Goal: Task Accomplishment & Management: Complete application form

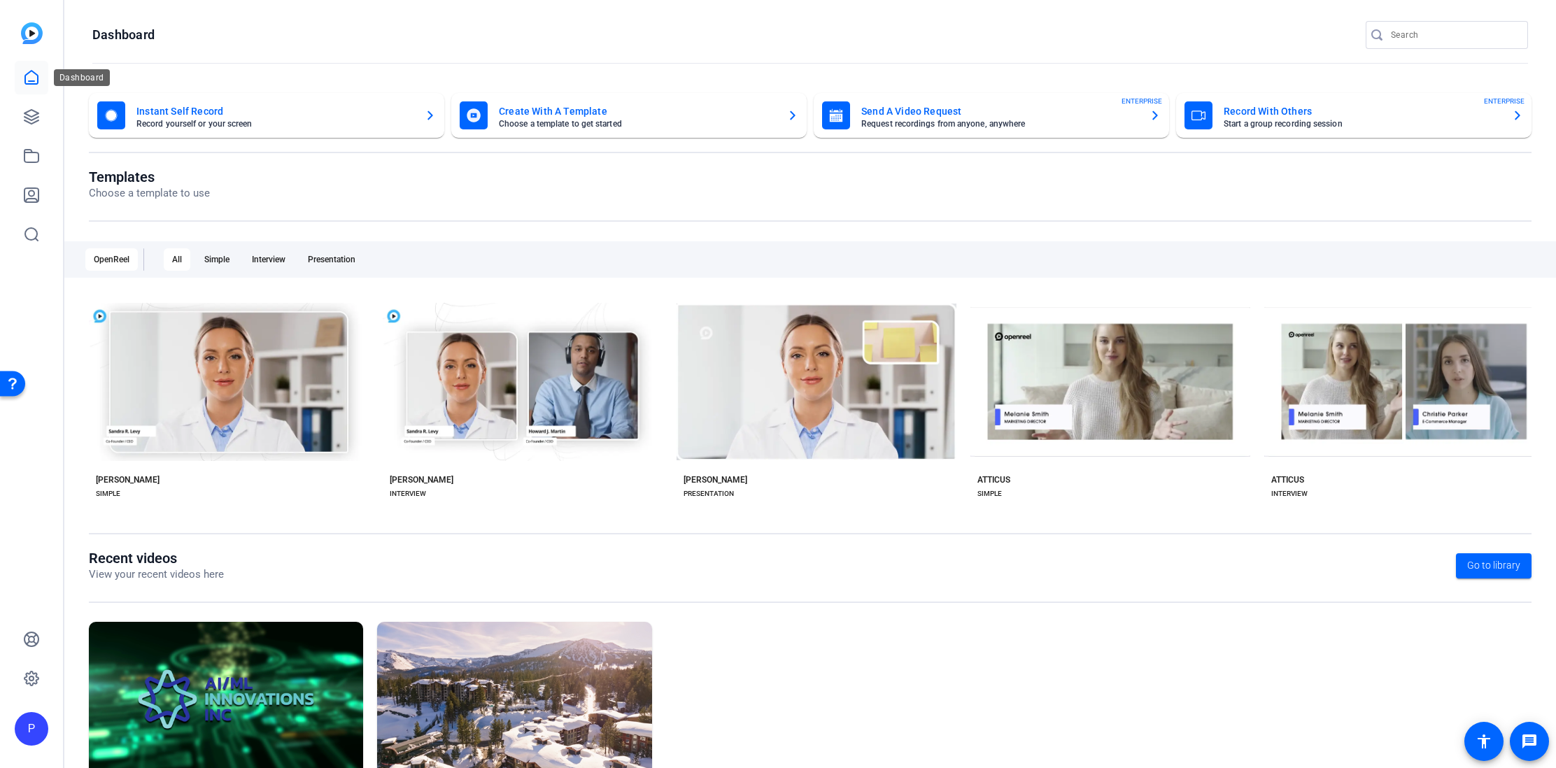
click at [33, 76] on icon at bounding box center [31, 77] width 17 height 17
click at [36, 115] on icon at bounding box center [31, 116] width 17 height 17
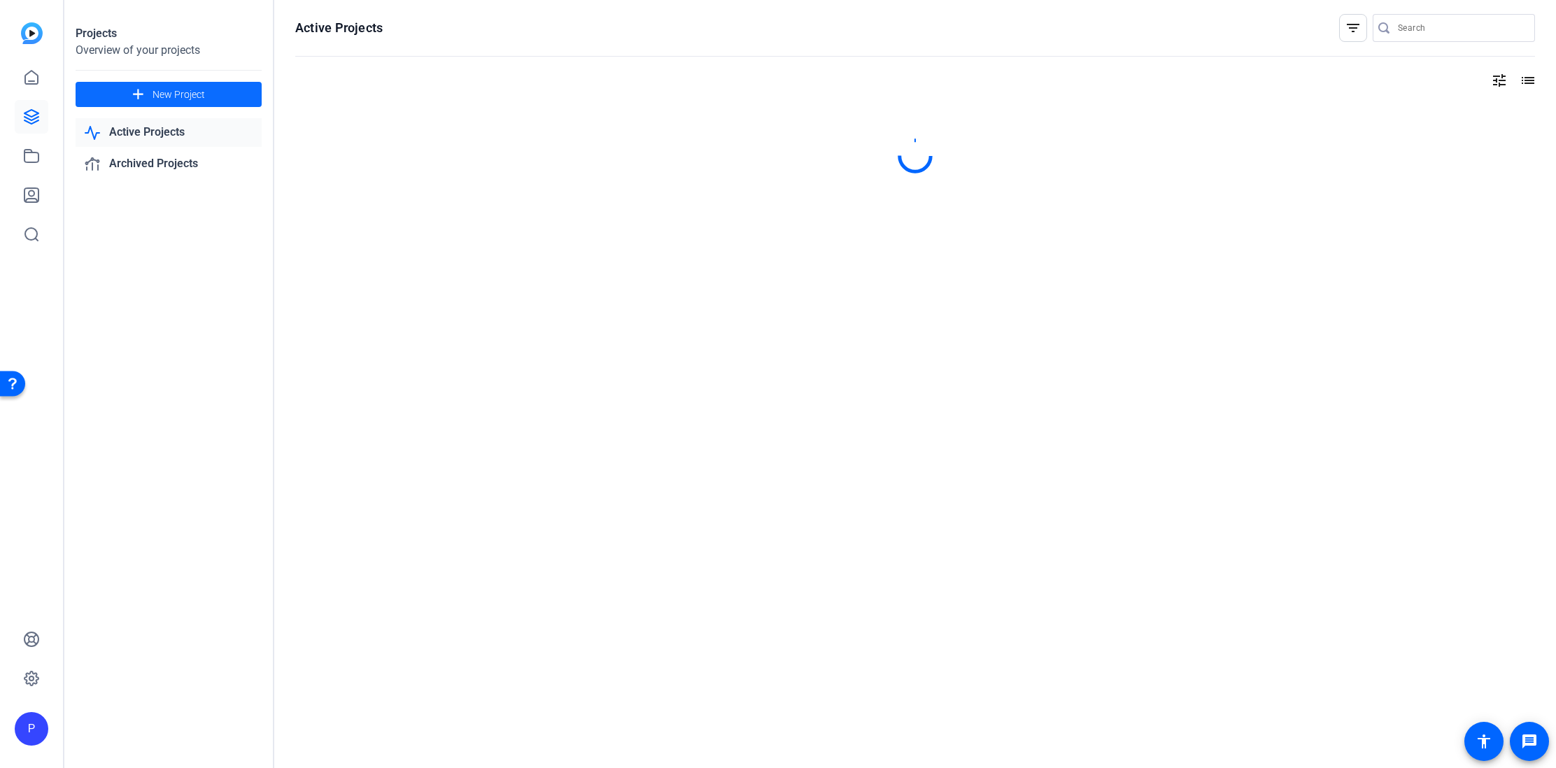
click at [188, 98] on span "New Project" at bounding box center [179, 94] width 52 height 15
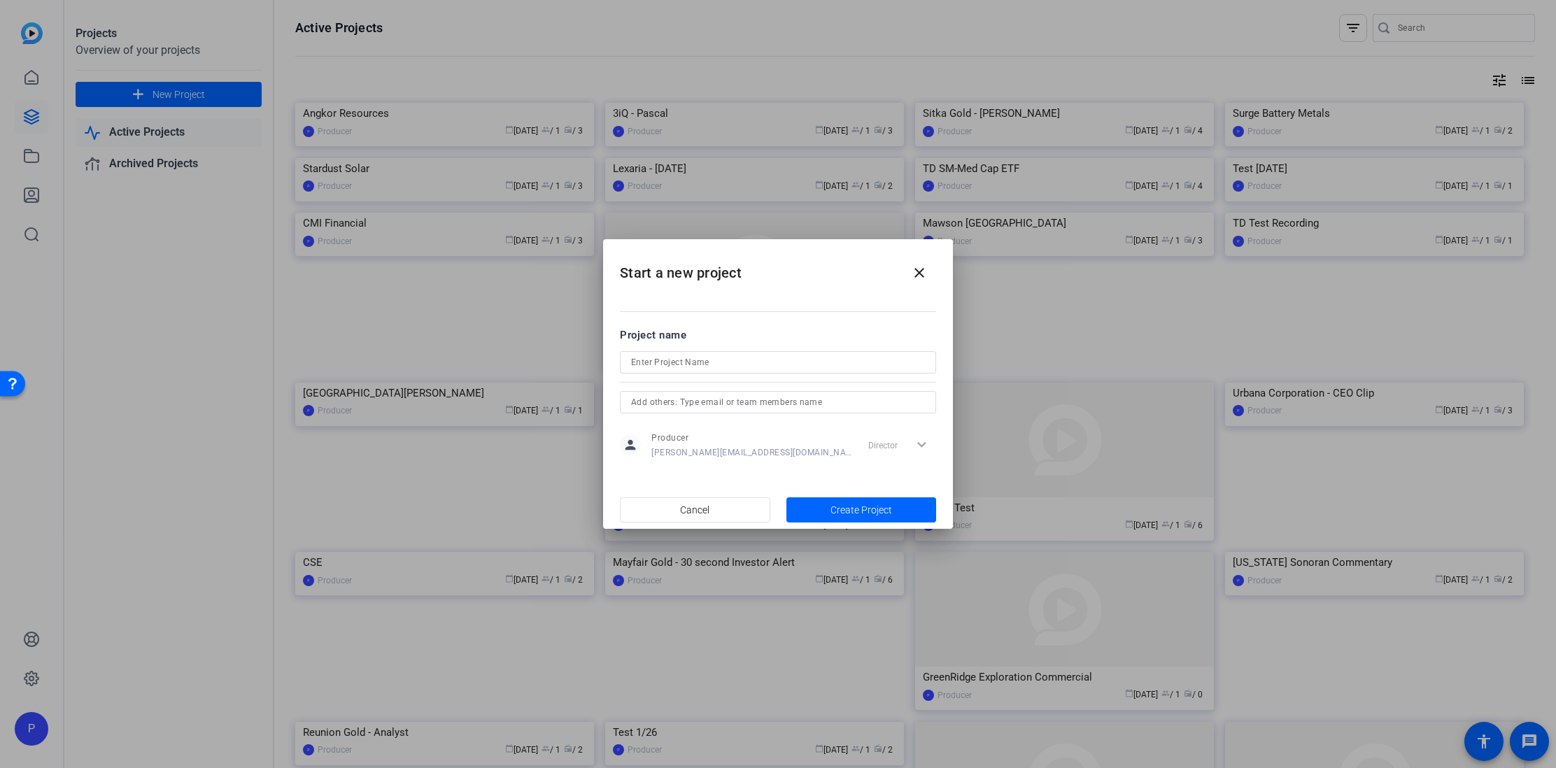
click at [731, 280] on h2 "Start a new project close" at bounding box center [778, 267] width 350 height 57
click at [728, 300] on mat-dialog-content "Project name person Producer ted@b-tv.com Director expand_more" at bounding box center [778, 393] width 350 height 195
drag, startPoint x: 702, startPoint y: 301, endPoint x: 696, endPoint y: 304, distance: 7.2
click at [701, 301] on mat-dialog-content "Project name person Producer ted@b-tv.com Director expand_more" at bounding box center [778, 393] width 350 height 195
click at [683, 307] on mat-dialog-content "Project name person Producer ted@b-tv.com Director expand_more" at bounding box center [778, 393] width 350 height 195
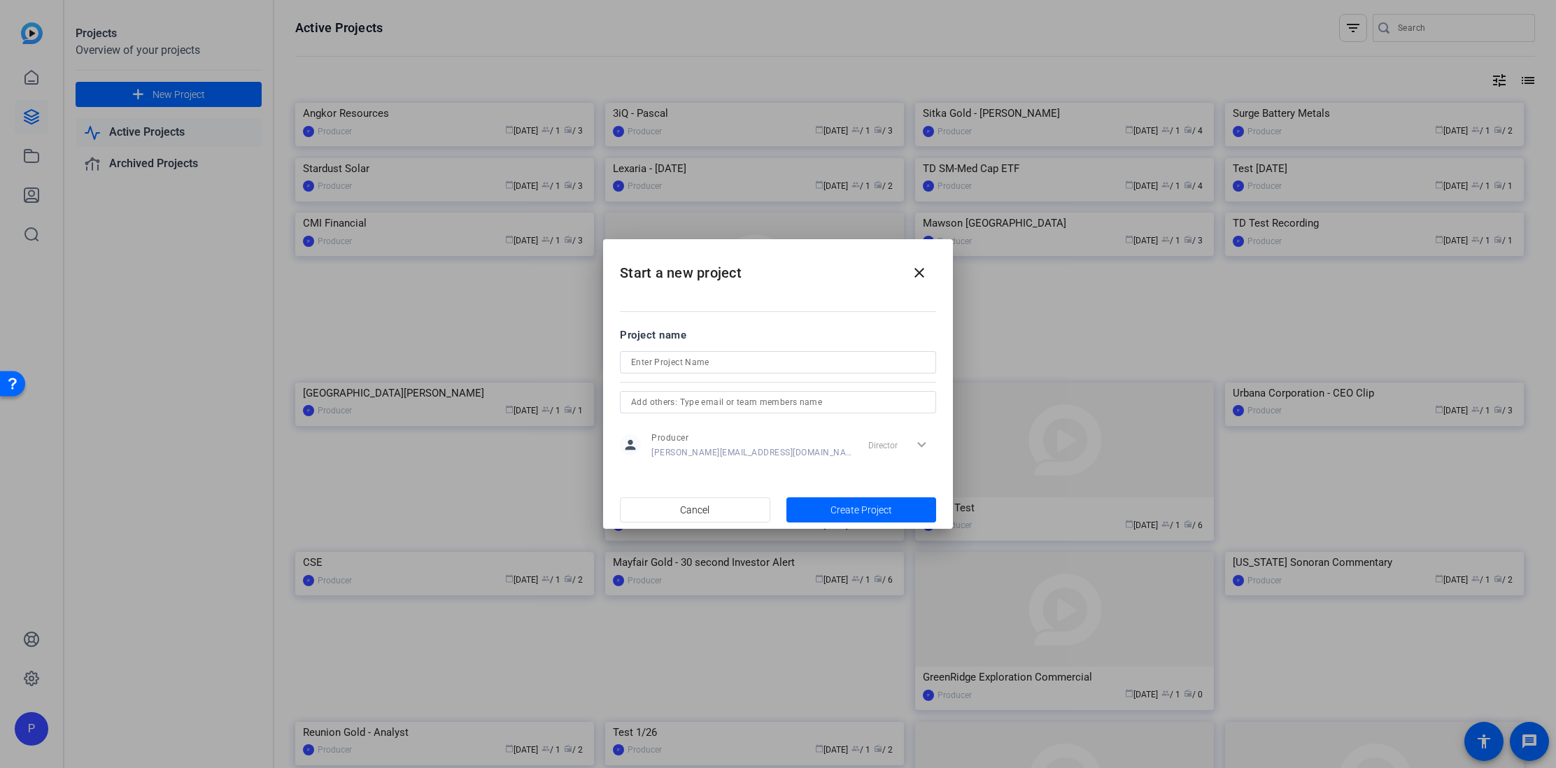
click at [665, 358] on input at bounding box center [778, 362] width 294 height 17
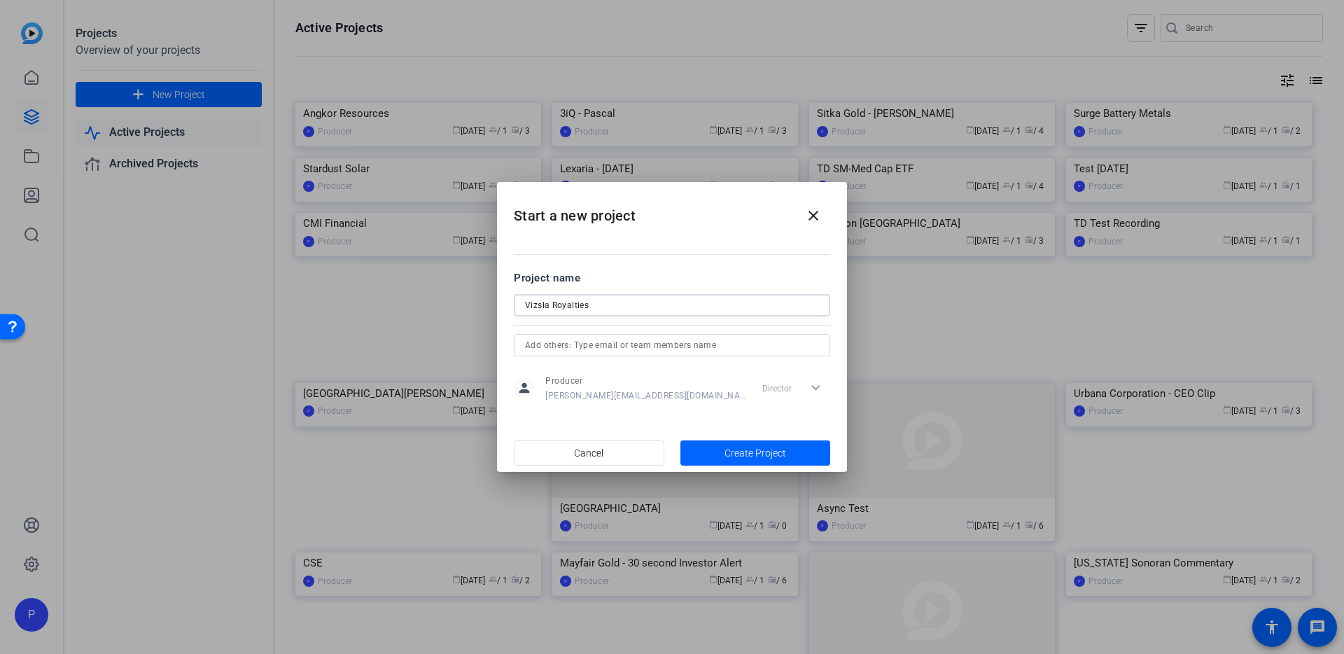
type input "Vizsla Royalties"
click at [533, 344] on input "text" at bounding box center [672, 345] width 294 height 17
click at [558, 344] on input "text" at bounding box center [672, 345] width 294 height 17
paste input ""Trina Schlingmann" <trina@b-tv.com>; "Mike Pettingell" <mpettingell@vizslasilv…"
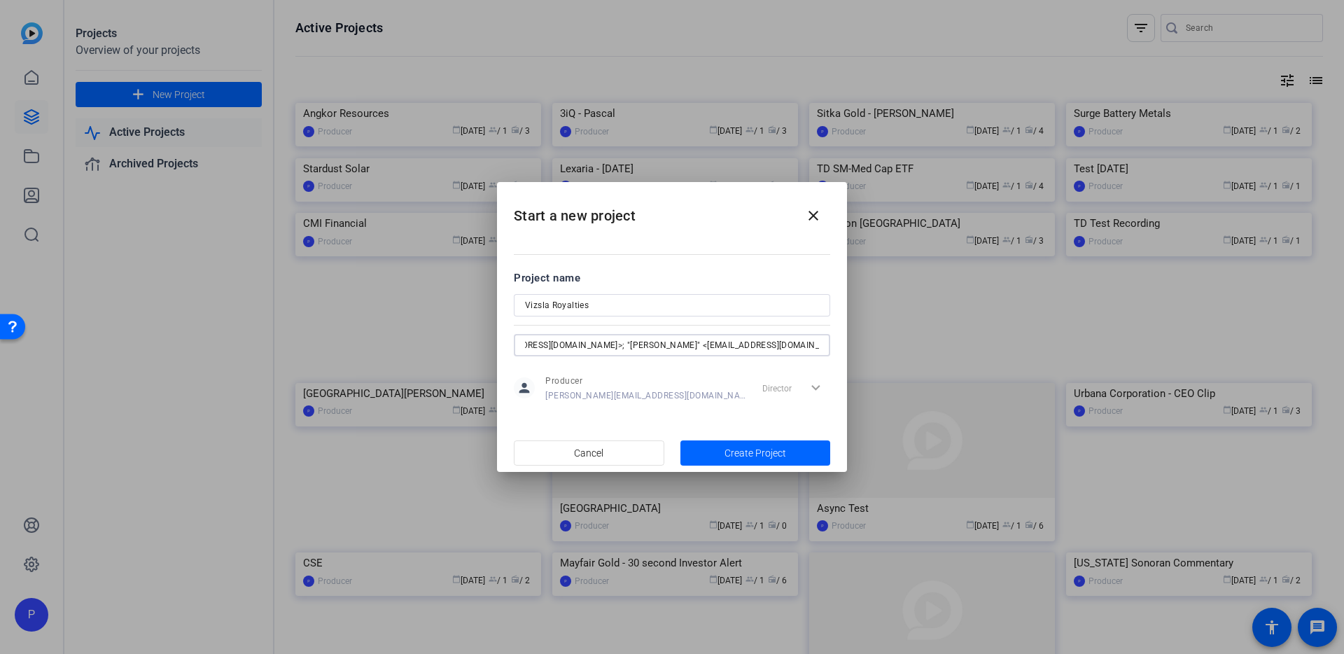
drag, startPoint x: 557, startPoint y: 344, endPoint x: 600, endPoint y: 343, distance: 42.7
click at [557, 344] on input ""Trina Schlingmann" <trina@b-tv.com>; "Mike Pettingell" <mpettingell@vizslasilv…" at bounding box center [672, 345] width 294 height 17
click at [692, 346] on input ""Trina Schlingmann" <trina@b-tv.com, mpettingell@vizslasilver.ca>; "Jon Ward" <…" at bounding box center [672, 345] width 294 height 17
drag, startPoint x: 743, startPoint y: 345, endPoint x: 779, endPoint y: 344, distance: 35.7
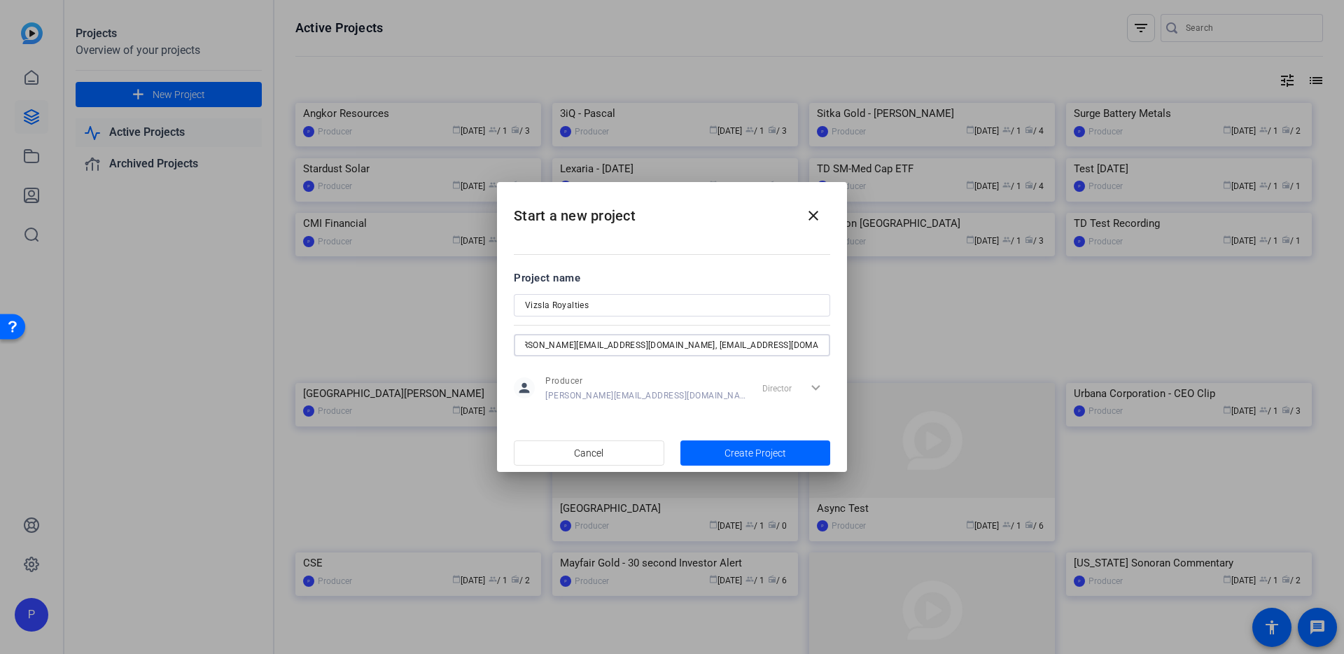
click at [743, 345] on input ""Trina Schlingmann" <trina@b-tv.com, mpettingell@vizslasilver.ca; "Jon Ward" <j…" at bounding box center [672, 345] width 294 height 17
click at [824, 344] on div ""Trina Schlingmann" <trina@b-tv.com, mpettingell@vizslasilver.ca; jon@inventaca…" at bounding box center [672, 345] width 316 height 22
click at [818, 346] on input ""Trina Schlingmann" <trina@b-tv.com, mpettingell@vizslasilver.ca; jon@inventaca…" at bounding box center [672, 345] width 294 height 17
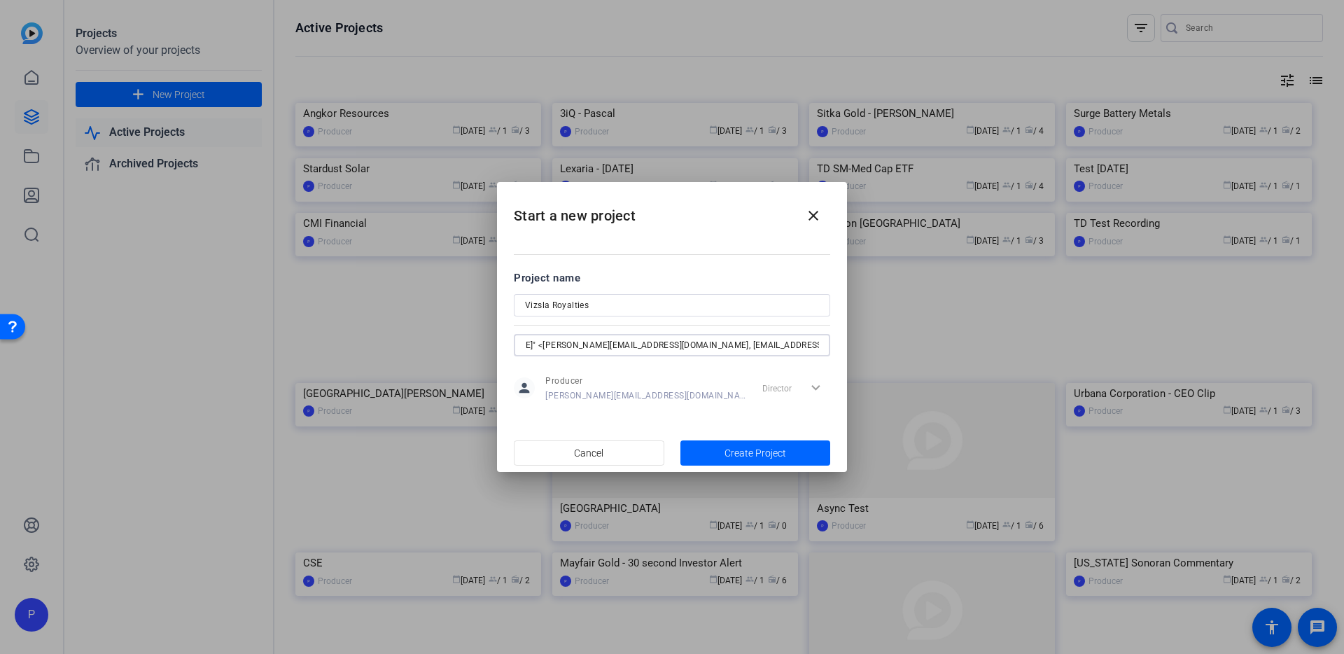
scroll to position [0, 57]
type input ""Trina Schlingmann" <trina@b-tv.com, mpettingell@vizslasilver.ca; jon@inventaca…"
click at [739, 450] on span "Create Project" at bounding box center [755, 453] width 62 height 15
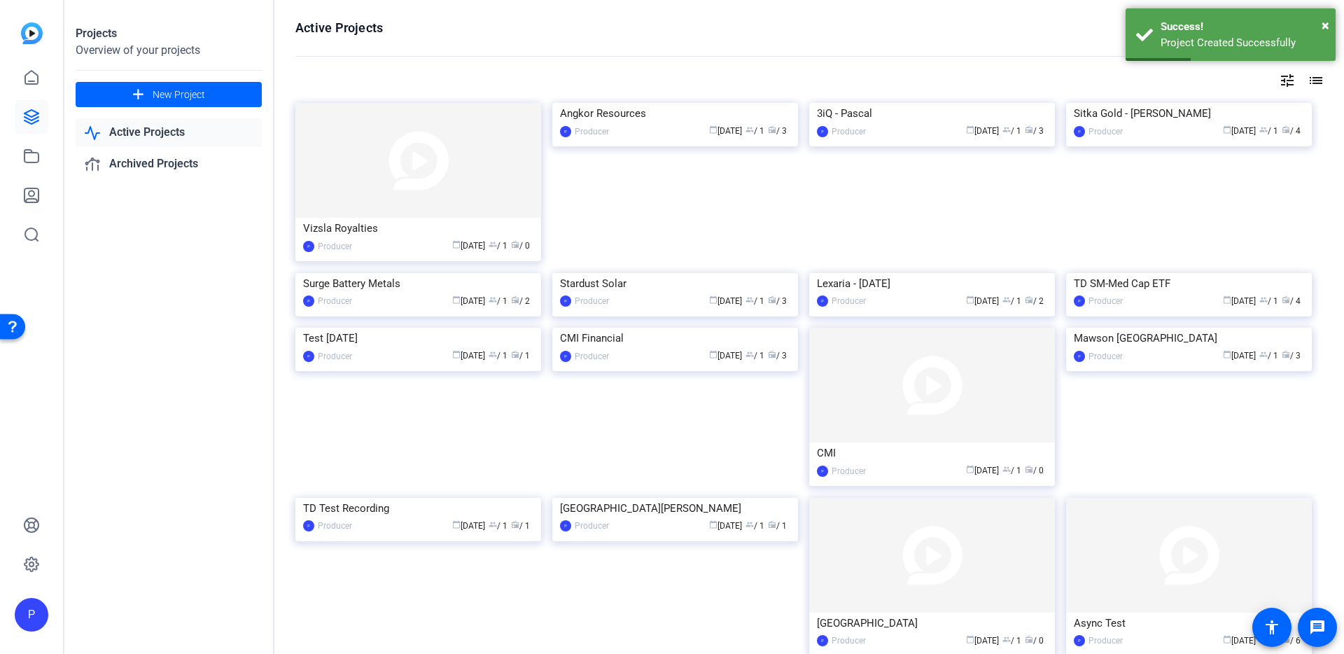
click at [423, 185] on img at bounding box center [418, 160] width 246 height 115
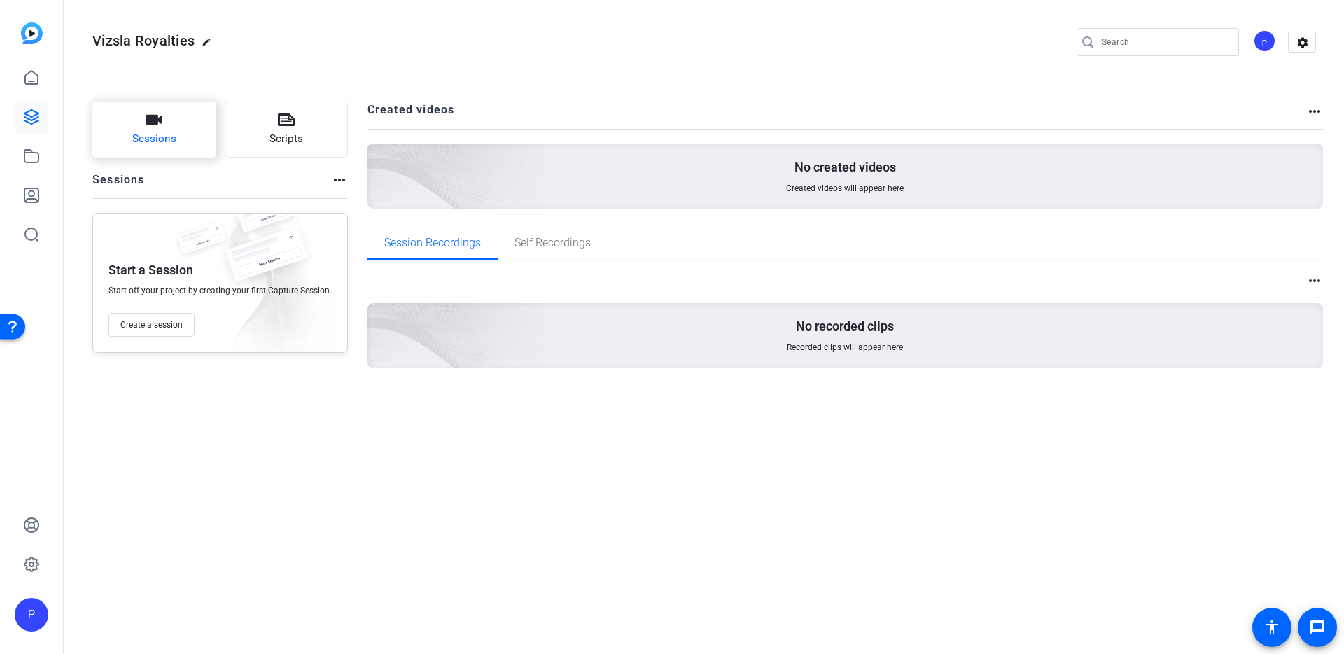
click at [173, 129] on button "Sessions" at bounding box center [154, 129] width 124 height 56
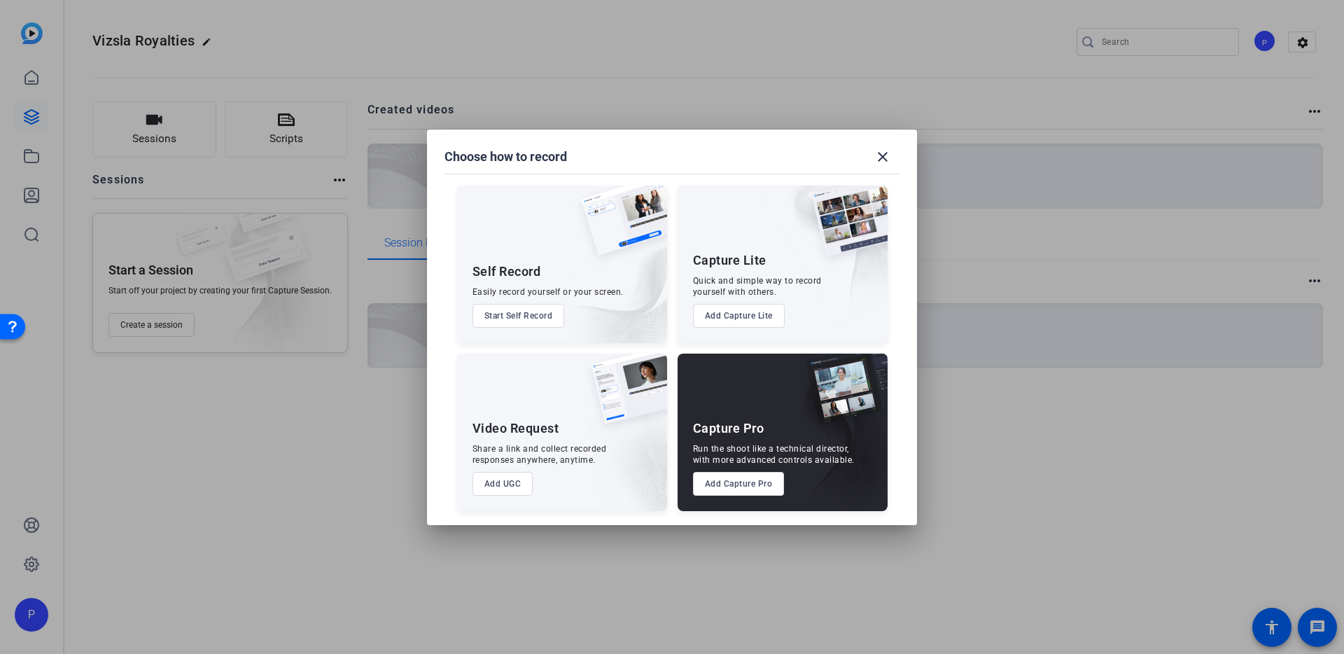
click at [778, 279] on div "Quick and simple way to record yourself with others." at bounding box center [757, 286] width 129 height 22
click at [883, 155] on mat-icon "close" at bounding box center [882, 156] width 17 height 17
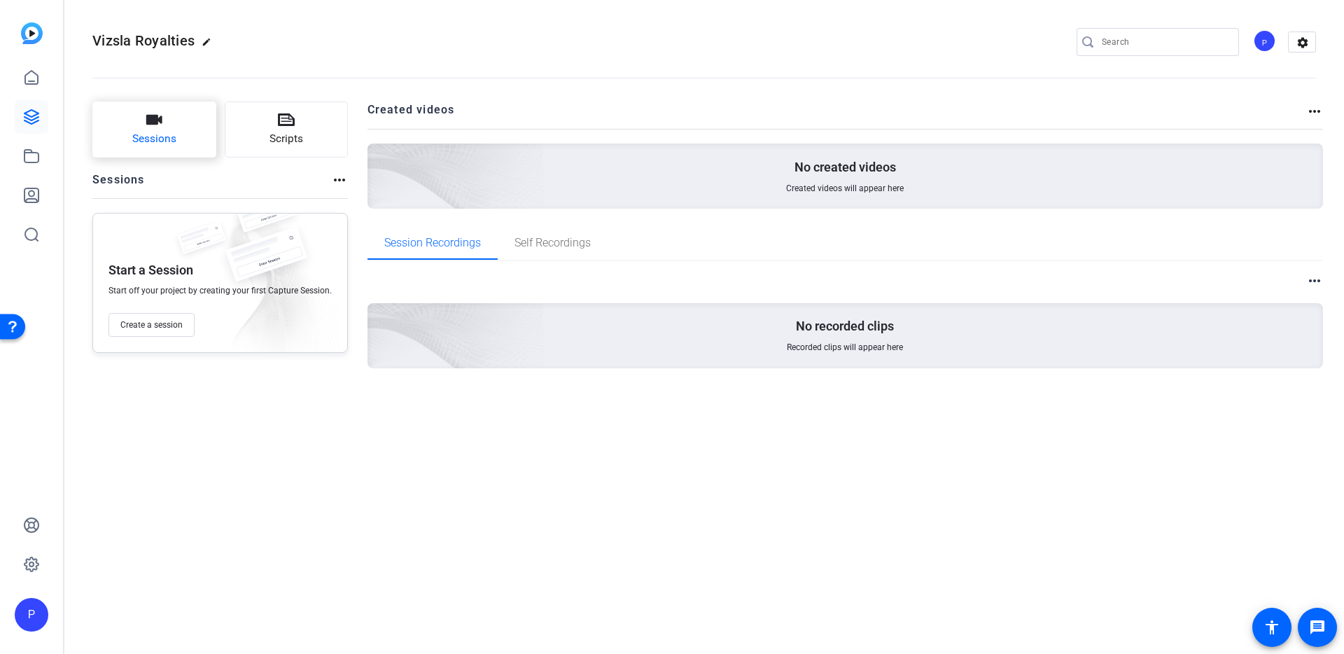
click at [152, 133] on span "Sessions" at bounding box center [154, 139] width 44 height 16
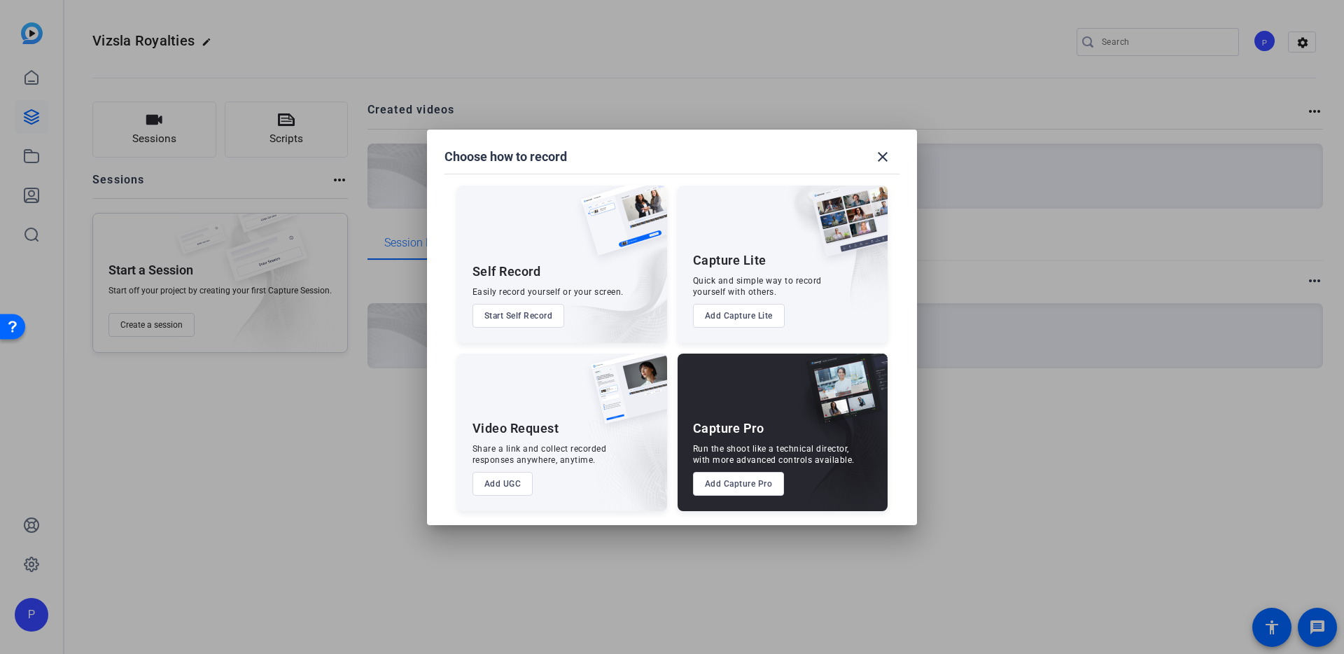
drag, startPoint x: 22, startPoint y: 115, endPoint x: 32, endPoint y: 116, distance: 10.5
click at [22, 115] on div at bounding box center [672, 327] width 1344 height 654
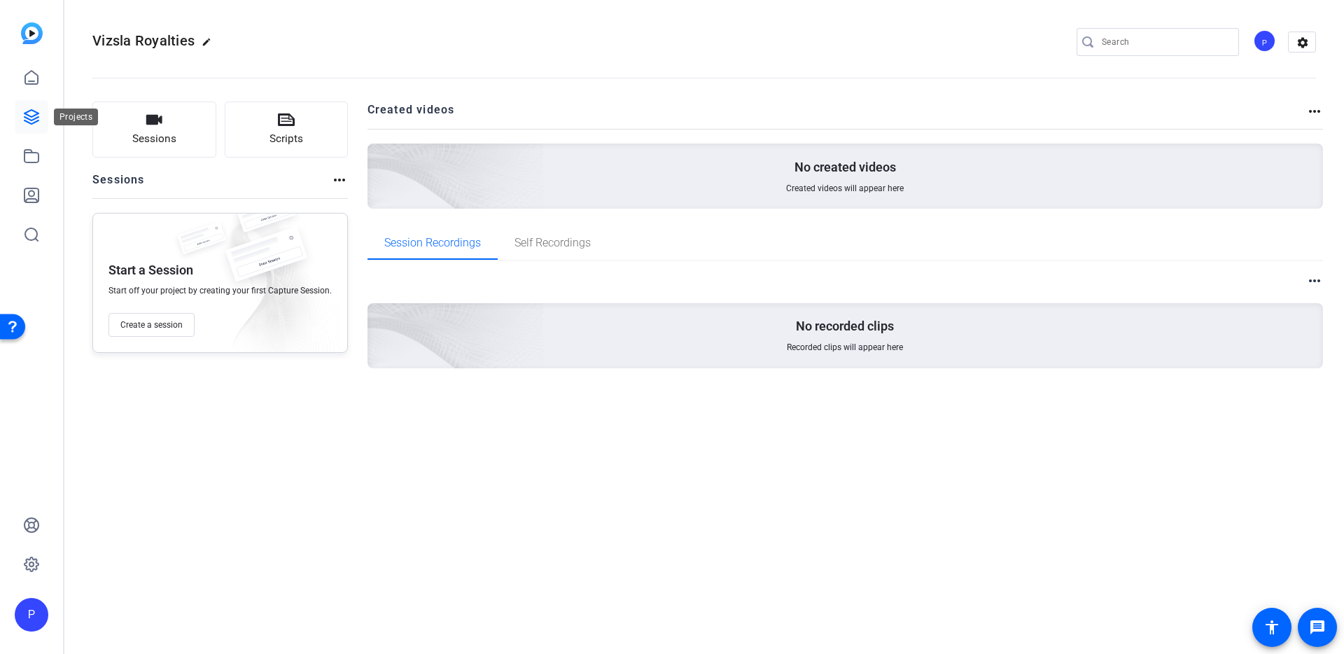
click at [32, 117] on icon at bounding box center [31, 117] width 14 height 14
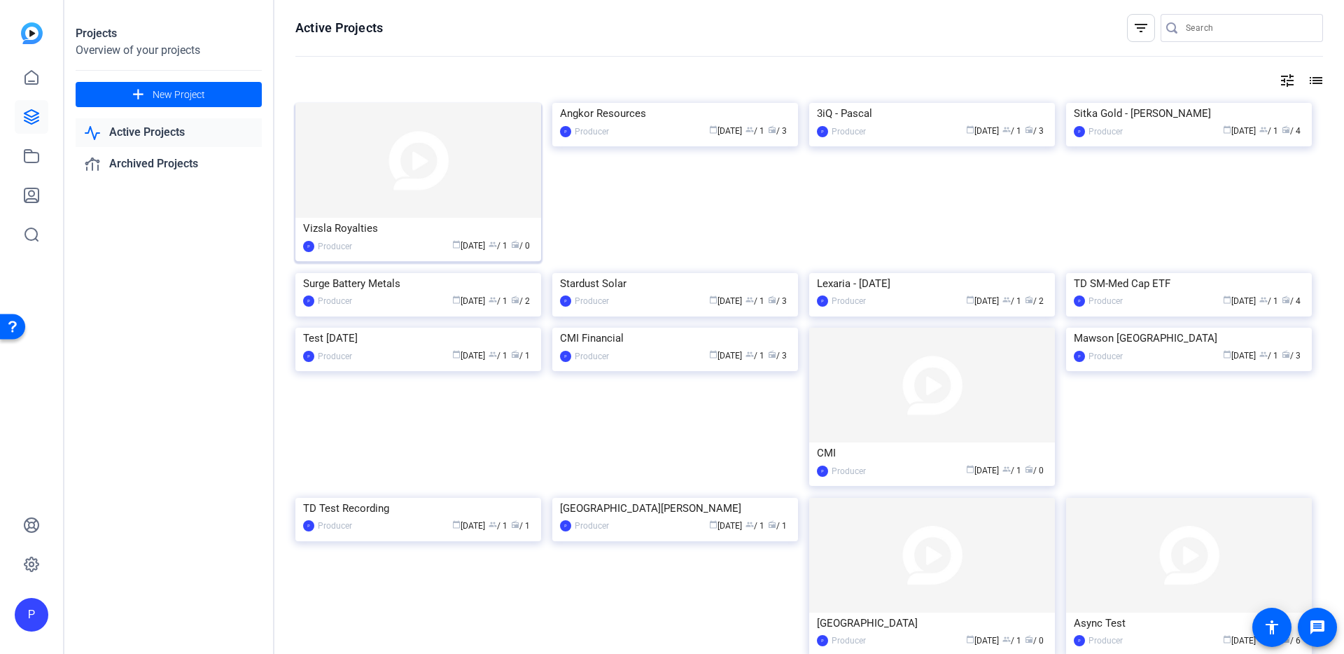
click at [309, 246] on div "P" at bounding box center [308, 246] width 11 height 11
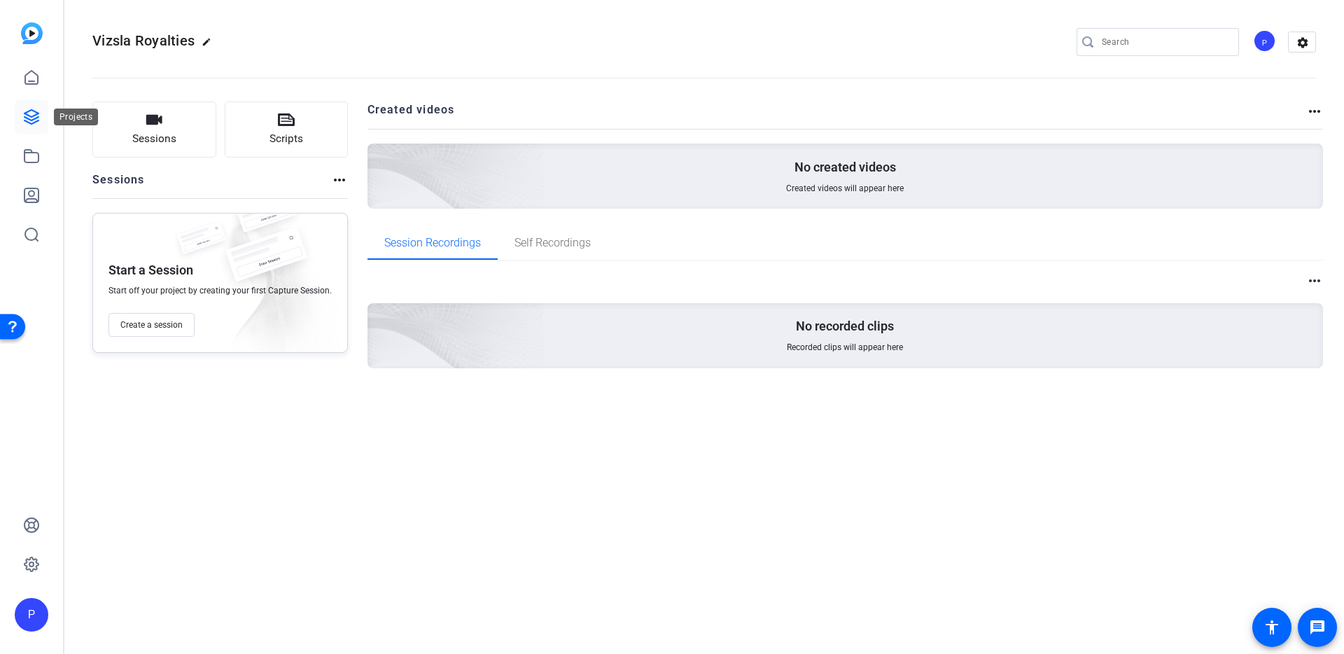
click at [34, 119] on icon at bounding box center [31, 117] width 14 height 14
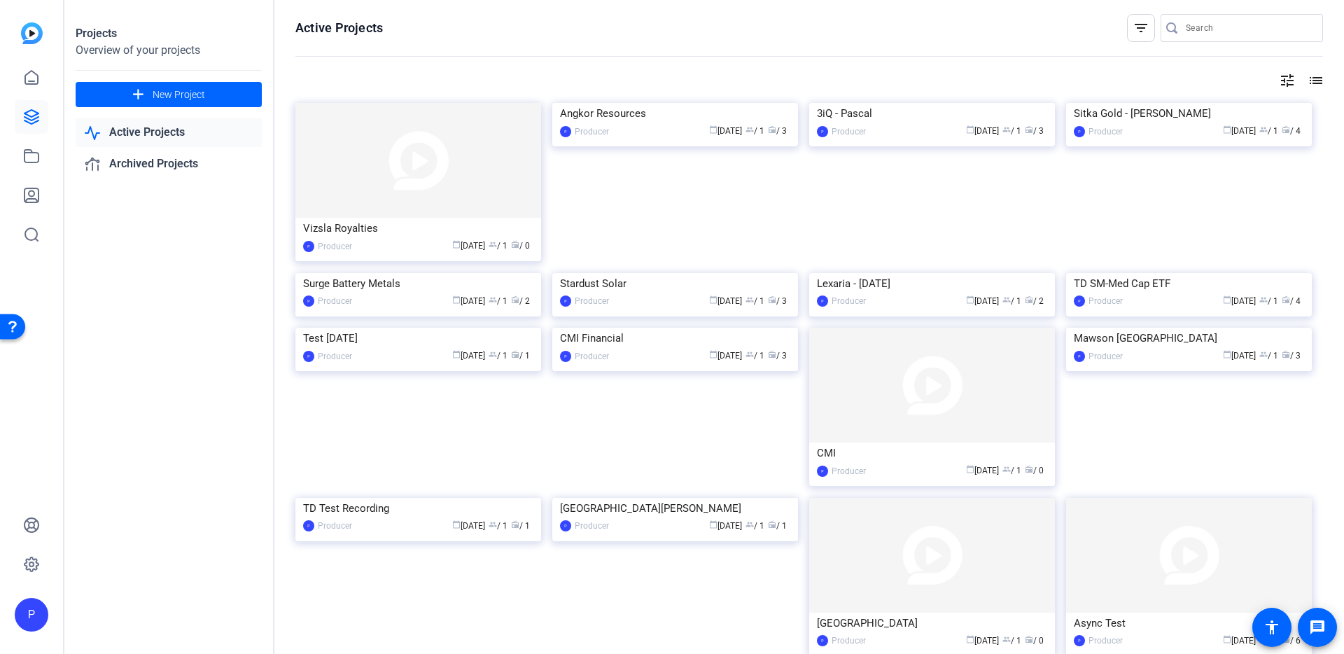
click at [1316, 83] on mat-icon "list" at bounding box center [1314, 80] width 17 height 17
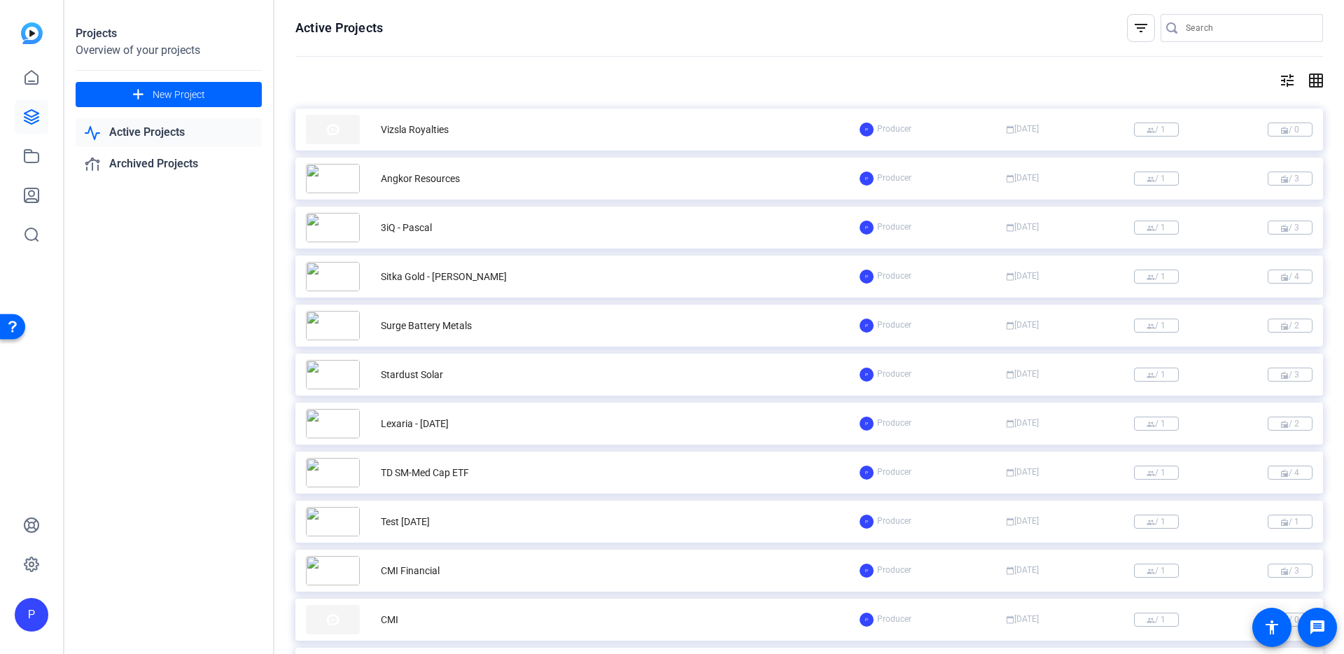
click at [425, 127] on div "Vizsla Royalties" at bounding box center [415, 129] width 68 height 15
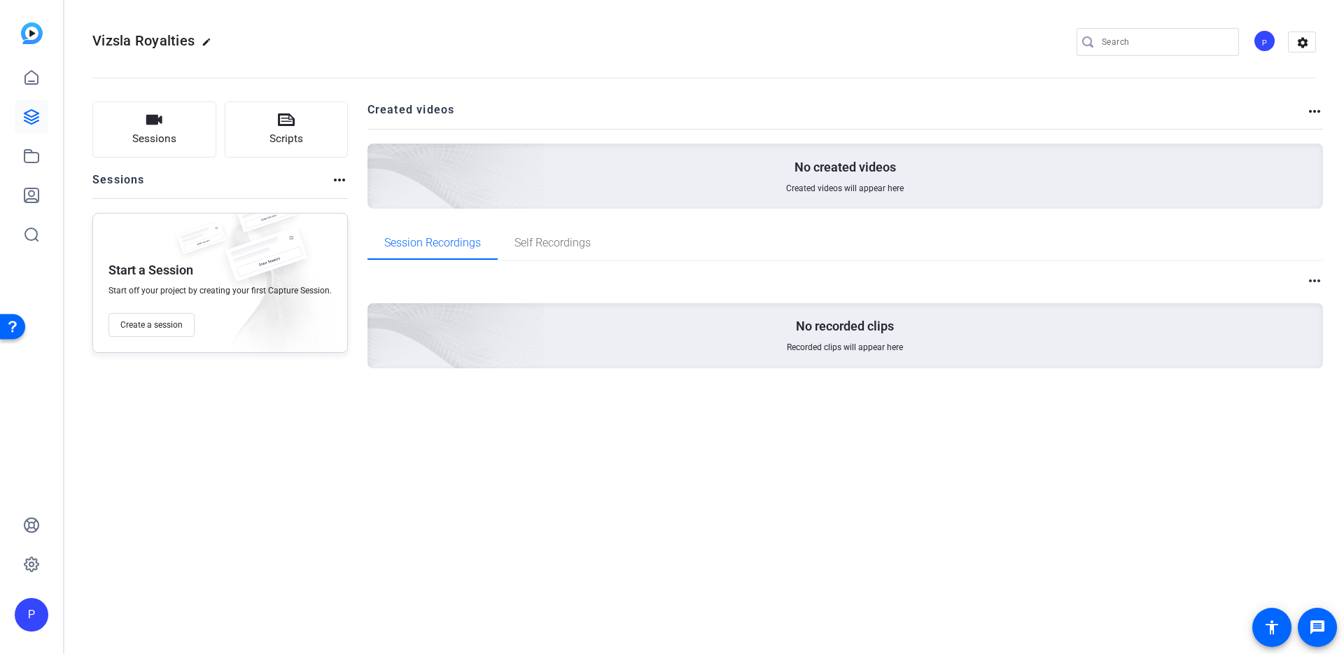
click at [337, 181] on mat-icon "more_horiz" at bounding box center [339, 179] width 17 height 17
click at [337, 182] on div at bounding box center [672, 327] width 1344 height 654
click at [152, 322] on span "Create a session" at bounding box center [151, 324] width 62 height 11
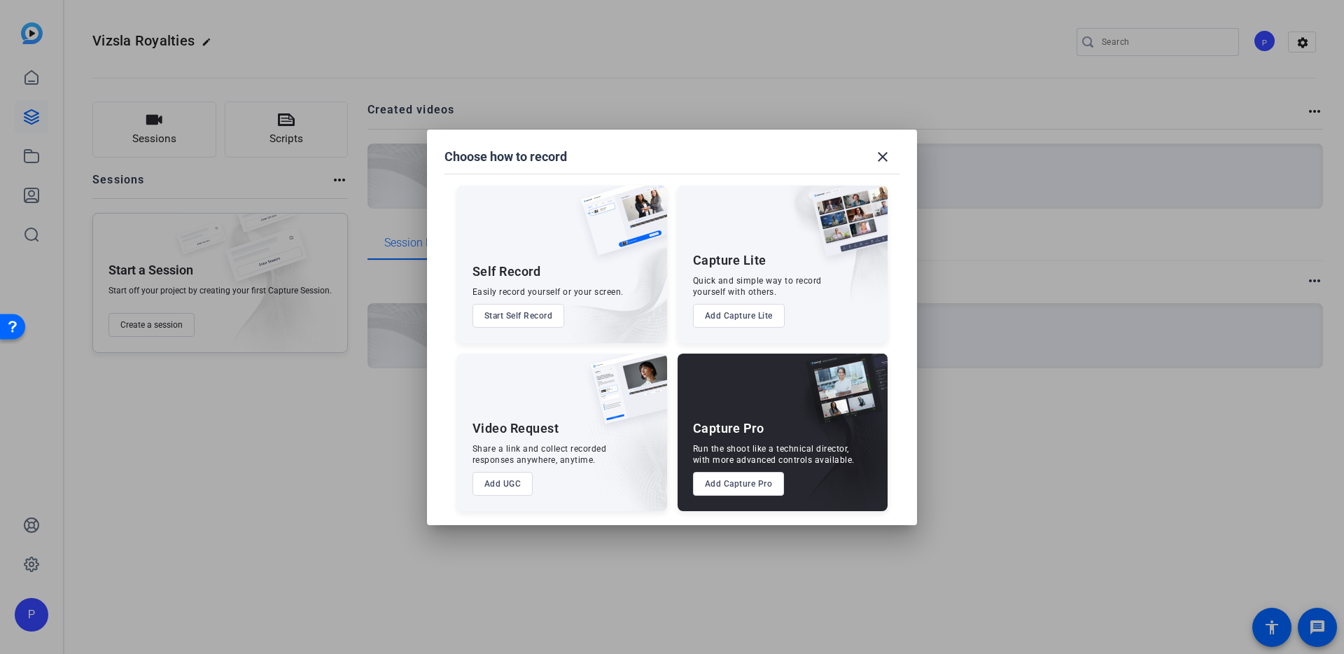
drag, startPoint x: 733, startPoint y: 274, endPoint x: 760, endPoint y: 379, distance: 108.3
click at [760, 379] on div "Self Record Easily record yourself or your screen. Start Self Record Capture Li…" at bounding box center [672, 340] width 456 height 339
click at [737, 398] on div "Capture Pro Run the shoot like a technical director, with more advanced control…" at bounding box center [782, 431] width 210 height 157
click at [734, 404] on div "Capture Pro Run the shoot like a technical director, with more advanced control…" at bounding box center [782, 431] width 210 height 157
click at [738, 410] on div "Capture Pro Run the shoot like a technical director, with more advanced control…" at bounding box center [782, 431] width 210 height 157
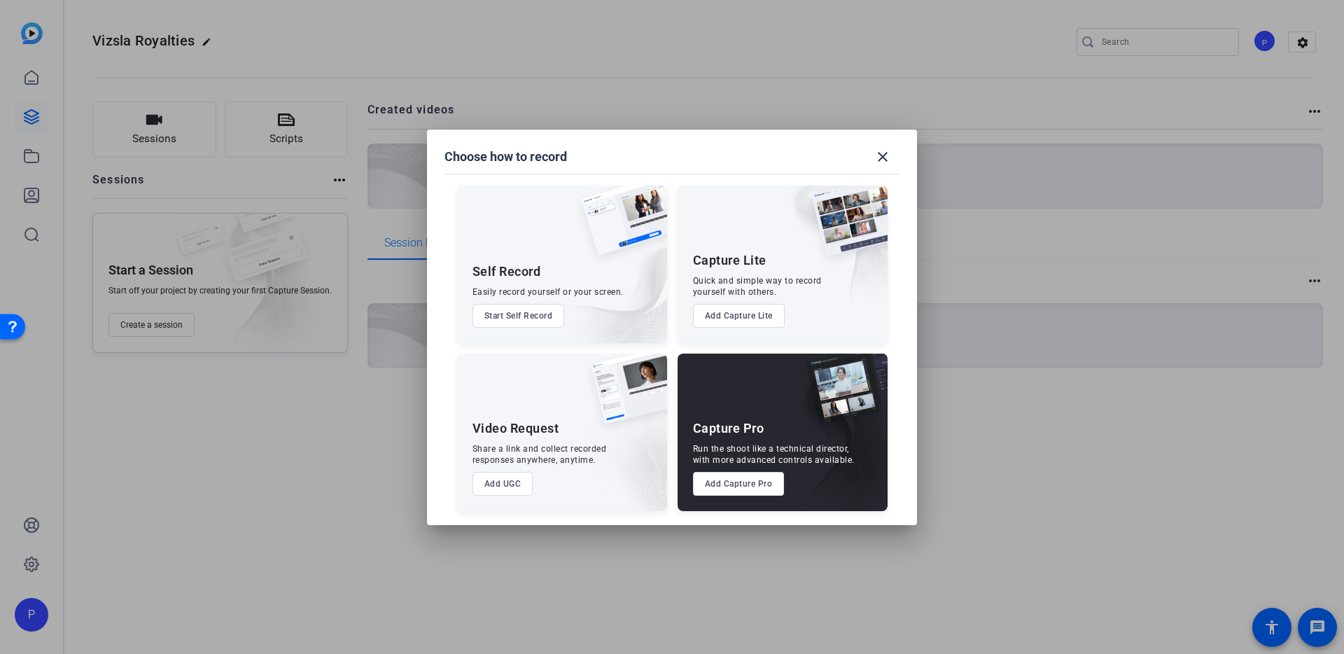
click at [738, 410] on div "Capture Pro Run the shoot like a technical director, with more advanced control…" at bounding box center [782, 431] width 210 height 157
click at [720, 290] on div "Quick and simple way to record yourself with others." at bounding box center [757, 286] width 129 height 22
click at [725, 316] on button "Add Capture Lite" at bounding box center [739, 316] width 92 height 24
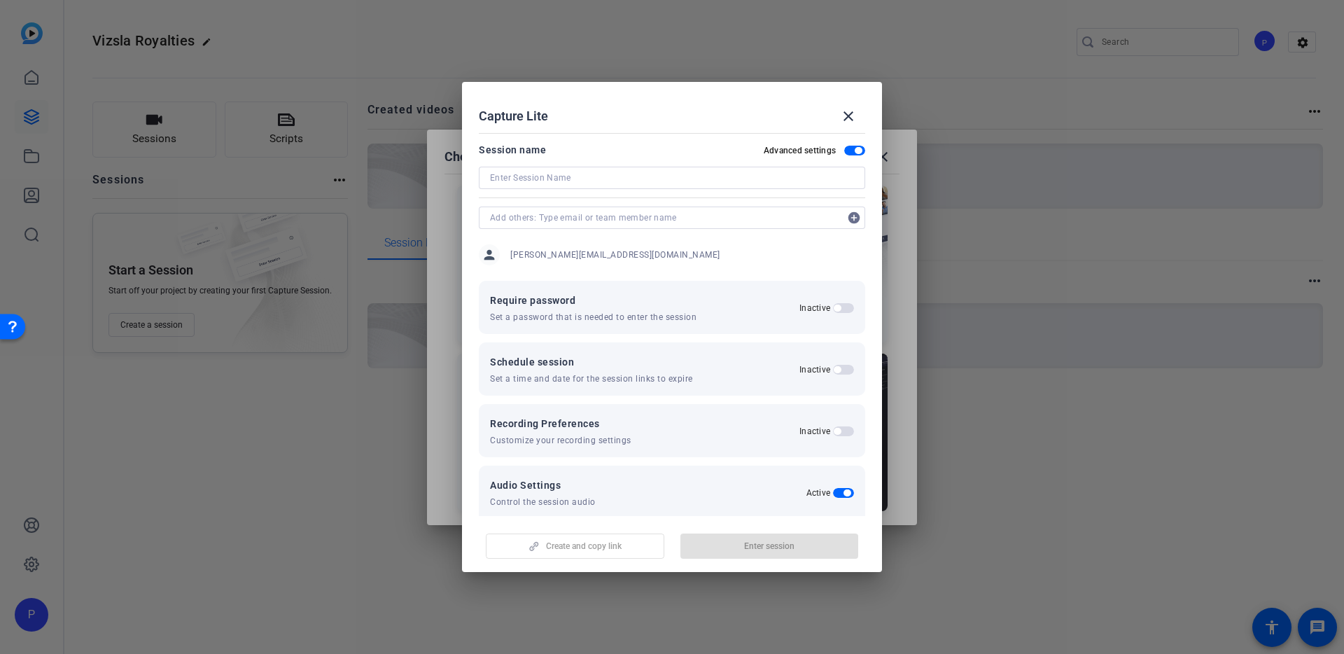
click at [530, 182] on input at bounding box center [672, 177] width 364 height 17
type input "Vizsla Royalties"
click at [500, 223] on input "text" at bounding box center [665, 217] width 350 height 17
paste input ""Trina Schlingmann" <trina@b-tv.com>; "Mike Pettingell" <mpettingell@vizslasilv…"
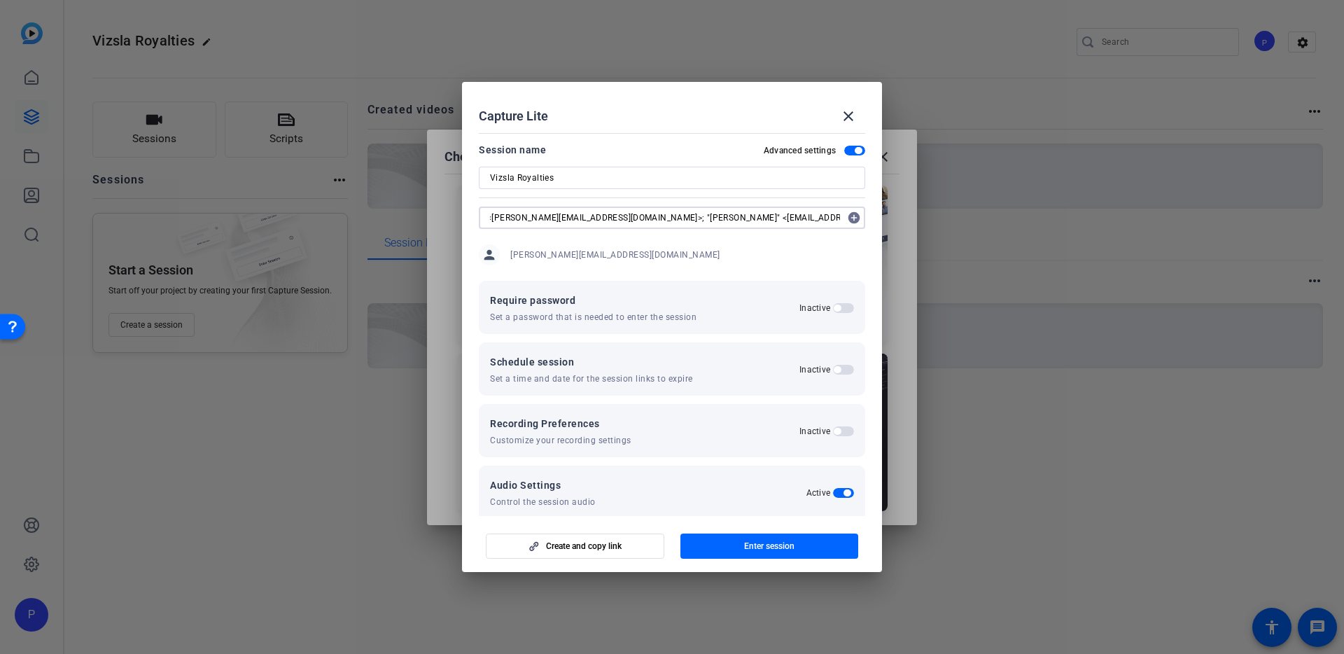
scroll to position [0, 138]
type input ""Trina Schlingmann" <trina@b-tv.com>; "Mike Pettingell" <mpettingell@vizslasilv…"
click at [845, 372] on span "button" at bounding box center [843, 370] width 21 height 10
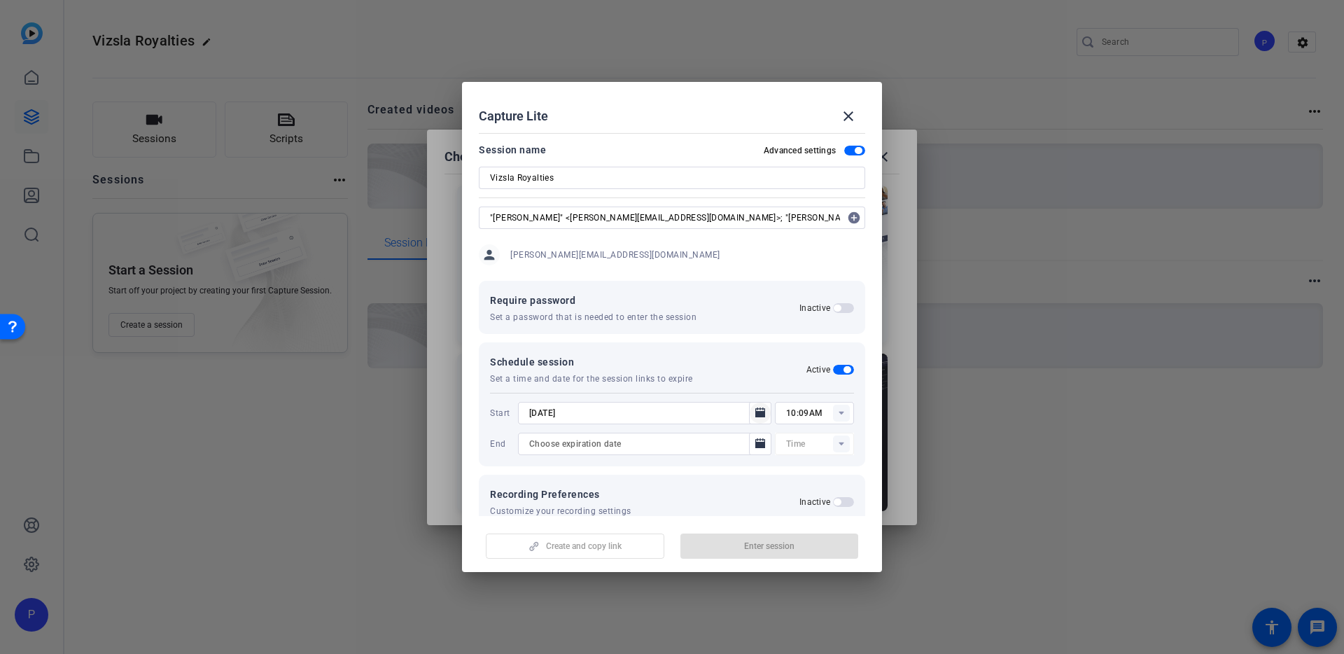
type input "12:00AM"
click at [762, 414] on icon "Open calendar" at bounding box center [760, 412] width 10 height 10
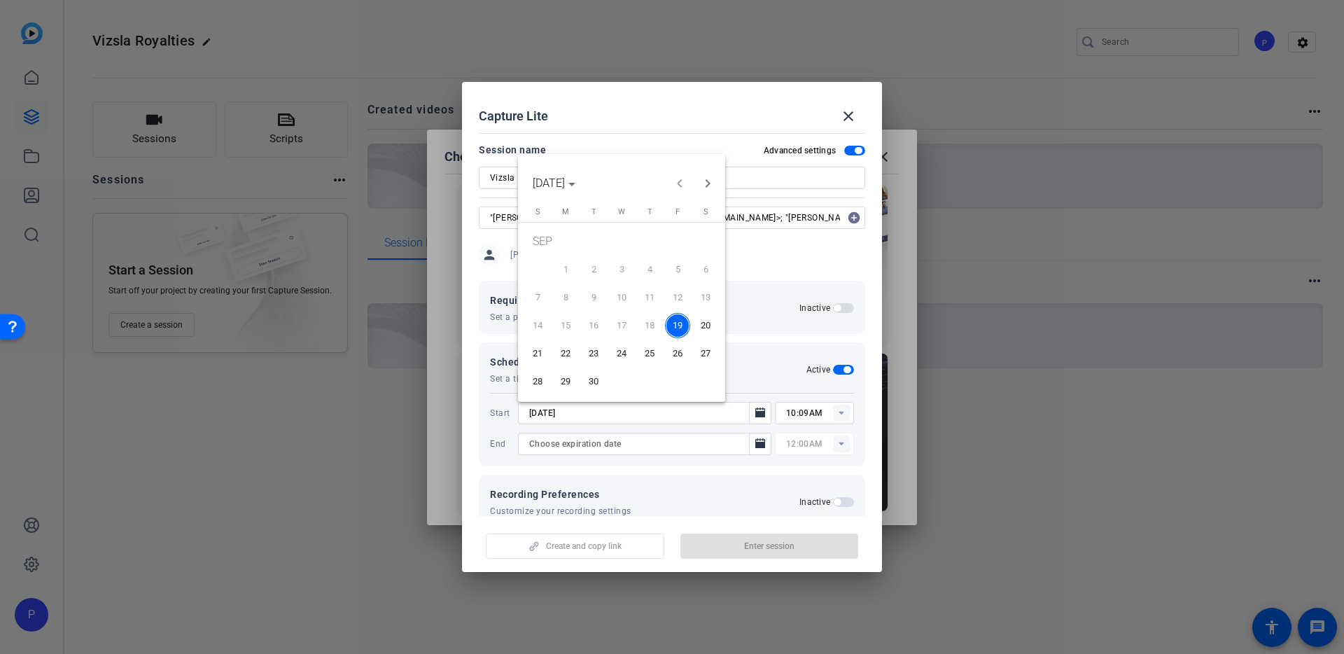
click at [598, 351] on span "23" at bounding box center [593, 353] width 25 height 25
type input "9/23/2025"
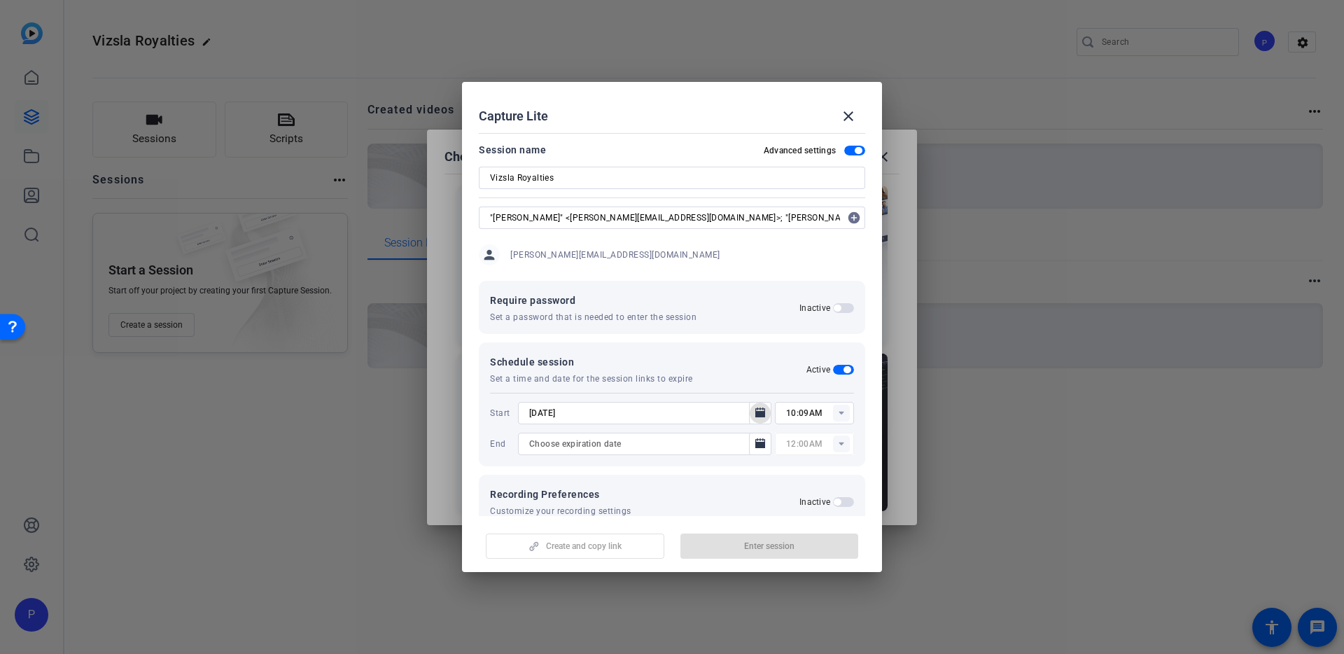
click at [842, 414] on rect at bounding box center [841, 412] width 17 height 17
click at [802, 466] on span "11:00AM" at bounding box center [804, 469] width 36 height 10
type input "11:00AM"
click at [653, 444] on input at bounding box center [637, 443] width 217 height 17
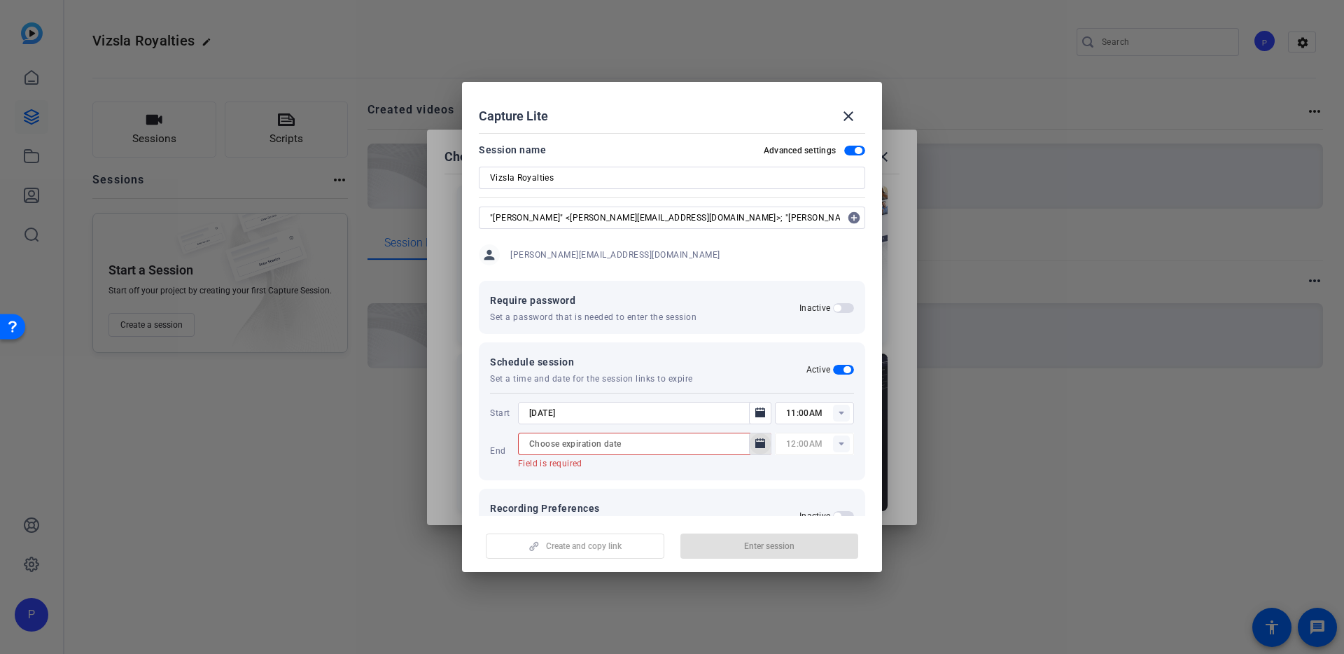
click at [756, 446] on icon "Open calendar" at bounding box center [760, 443] width 10 height 10
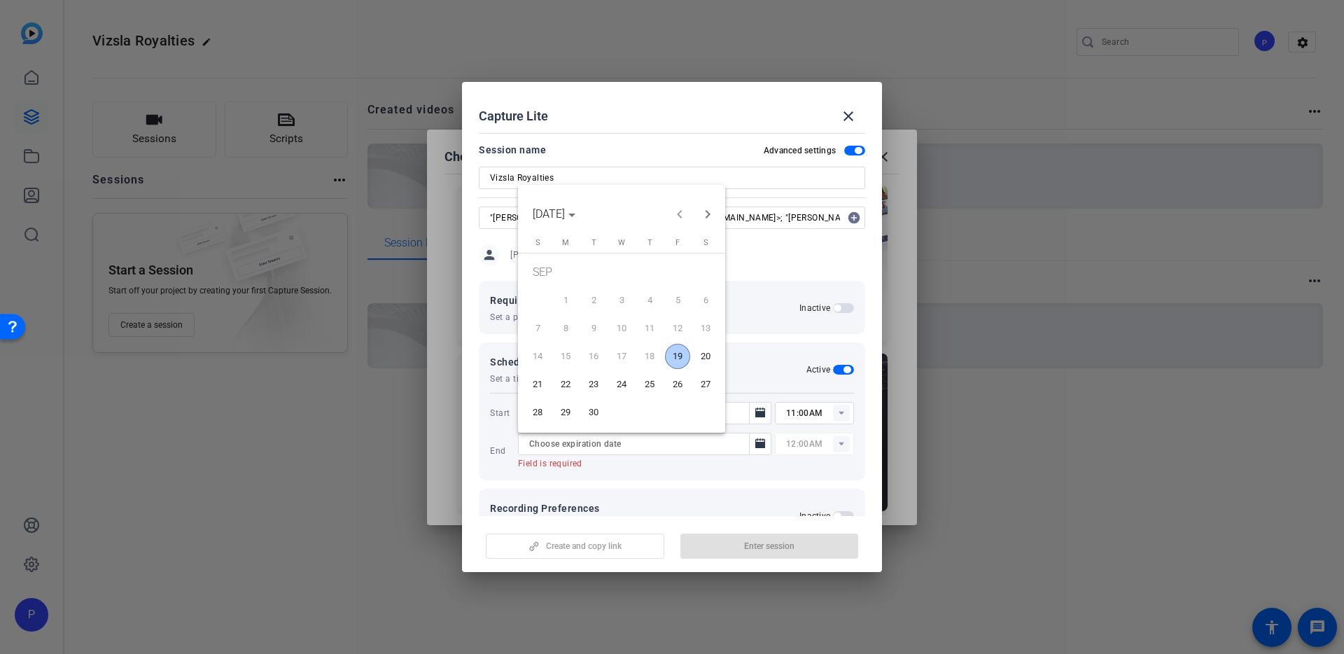
click at [626, 381] on span "24" at bounding box center [621, 384] width 25 height 25
type input "9/24/2025"
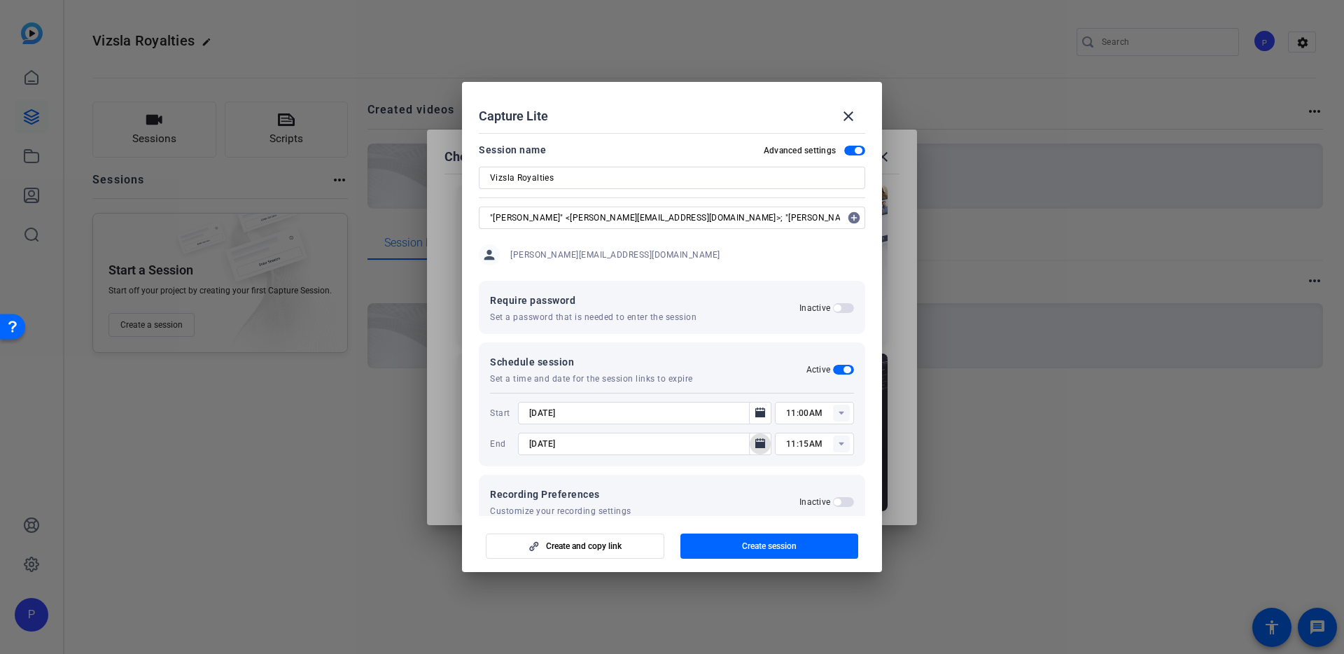
click at [840, 443] on icon at bounding box center [840, 443] width 5 height 3
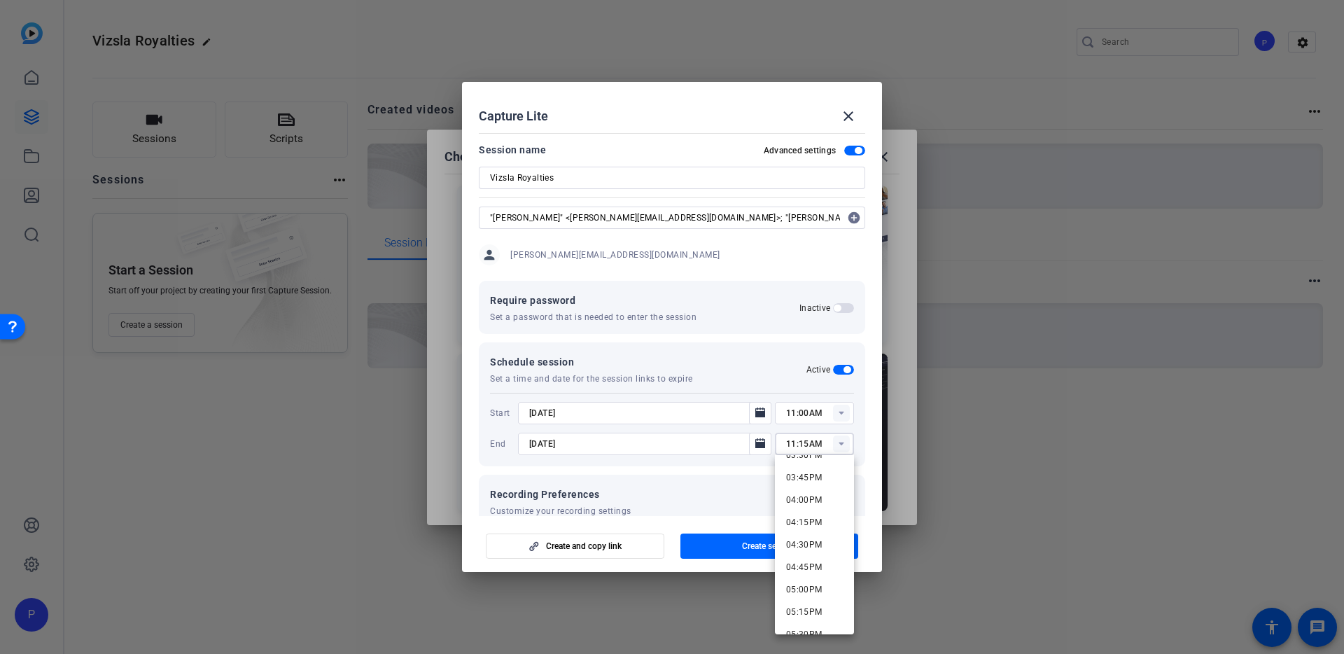
scroll to position [1427, 0]
click at [820, 477] on span "04:00PM" at bounding box center [804, 477] width 36 height 10
type input "04:00PM"
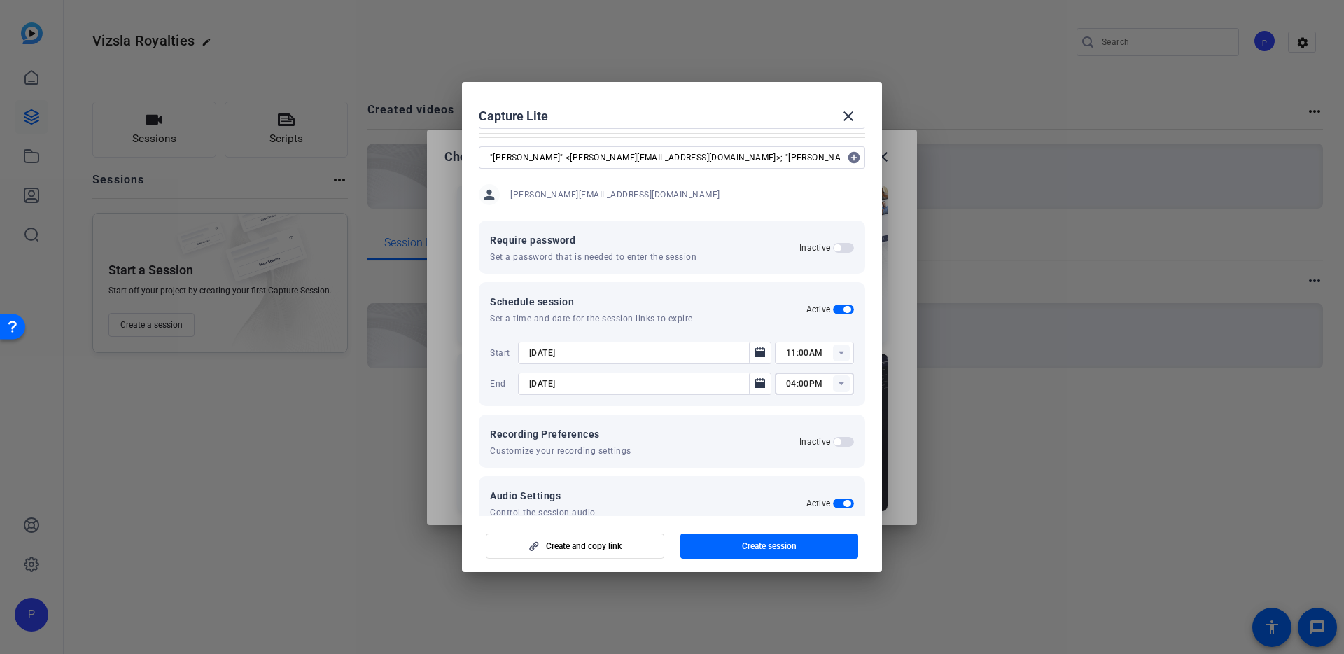
scroll to position [61, 0]
click at [843, 440] on span "button" at bounding box center [843, 441] width 21 height 10
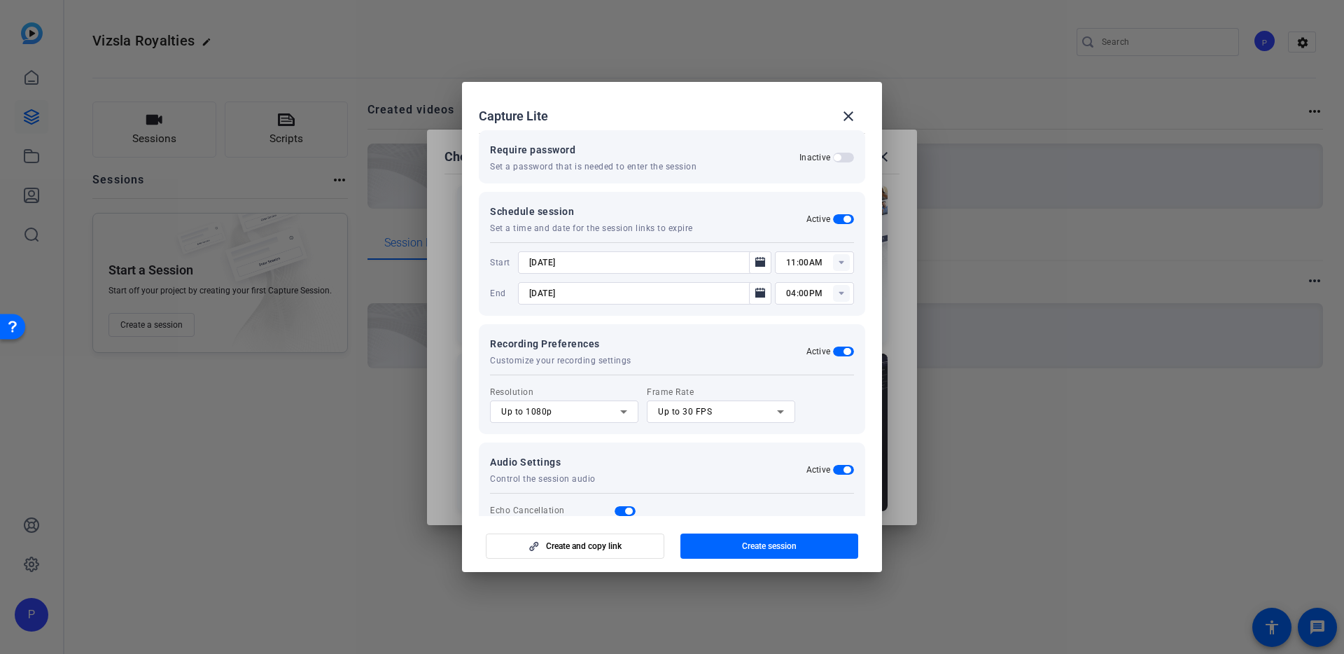
scroll to position [153, 0]
click at [621, 411] on icon at bounding box center [623, 409] width 17 height 17
click at [563, 458] on mat-option "Up to 1080p" at bounding box center [564, 460] width 148 height 22
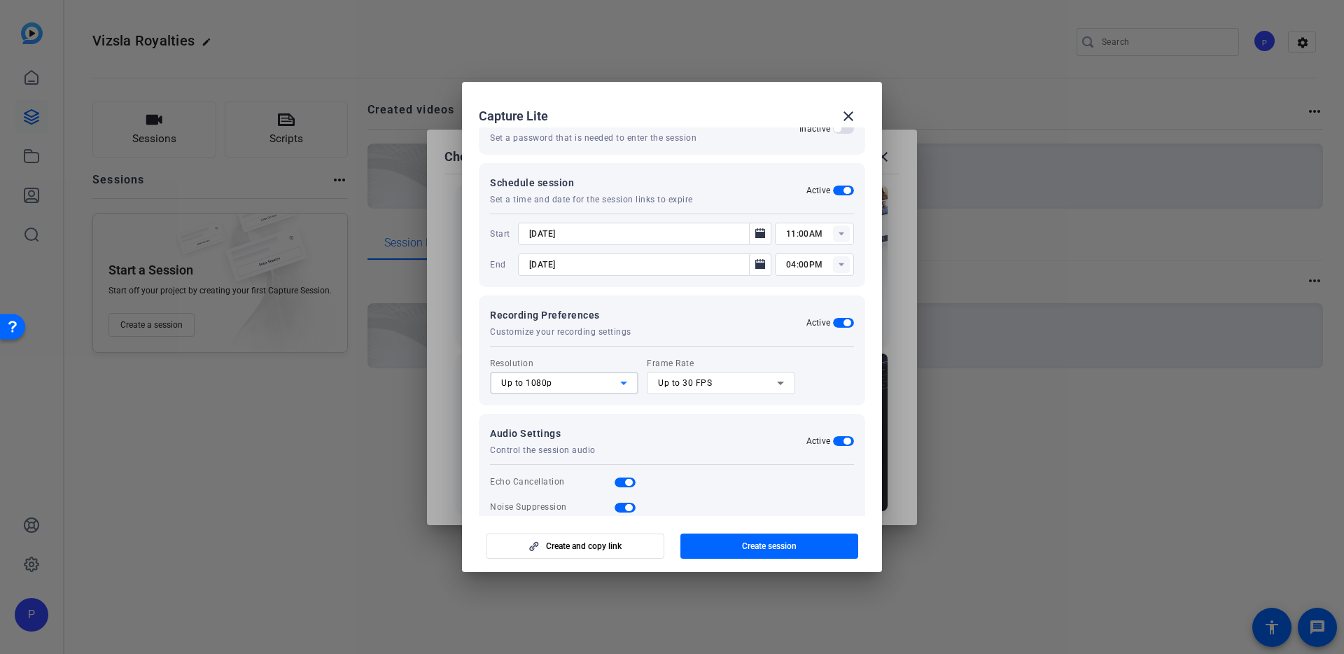
scroll to position [204, 0]
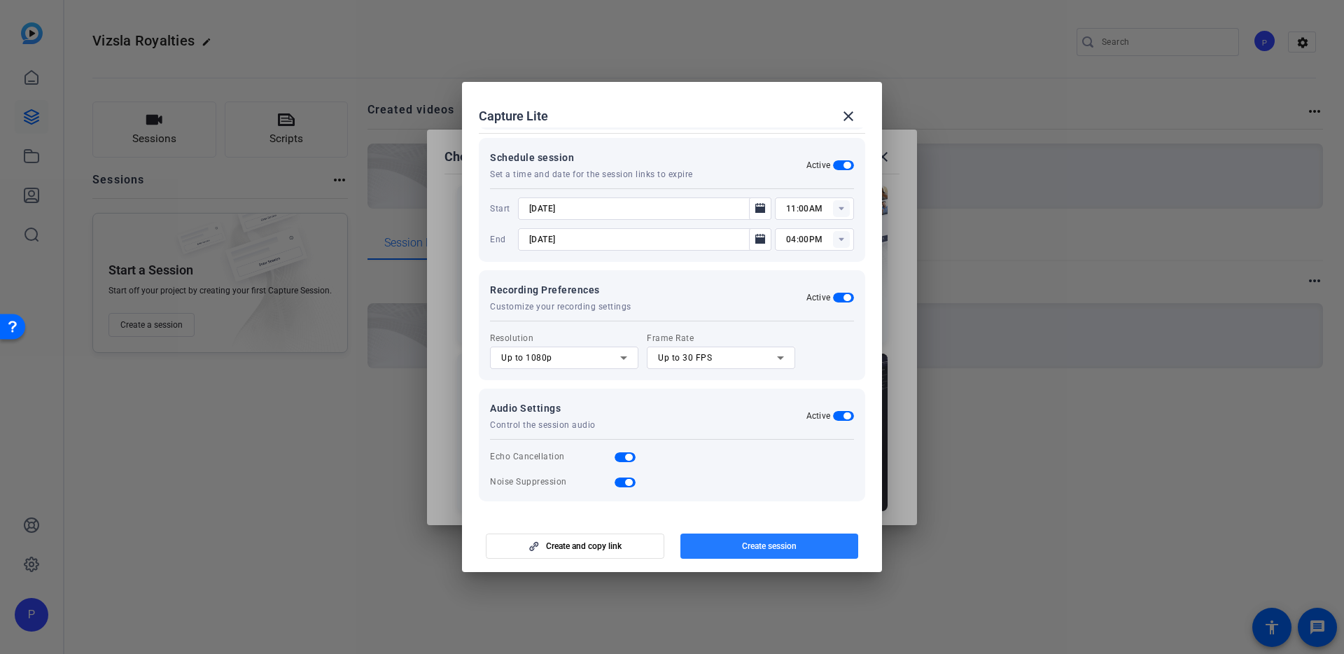
click at [778, 547] on span "Create session" at bounding box center [769, 545] width 55 height 11
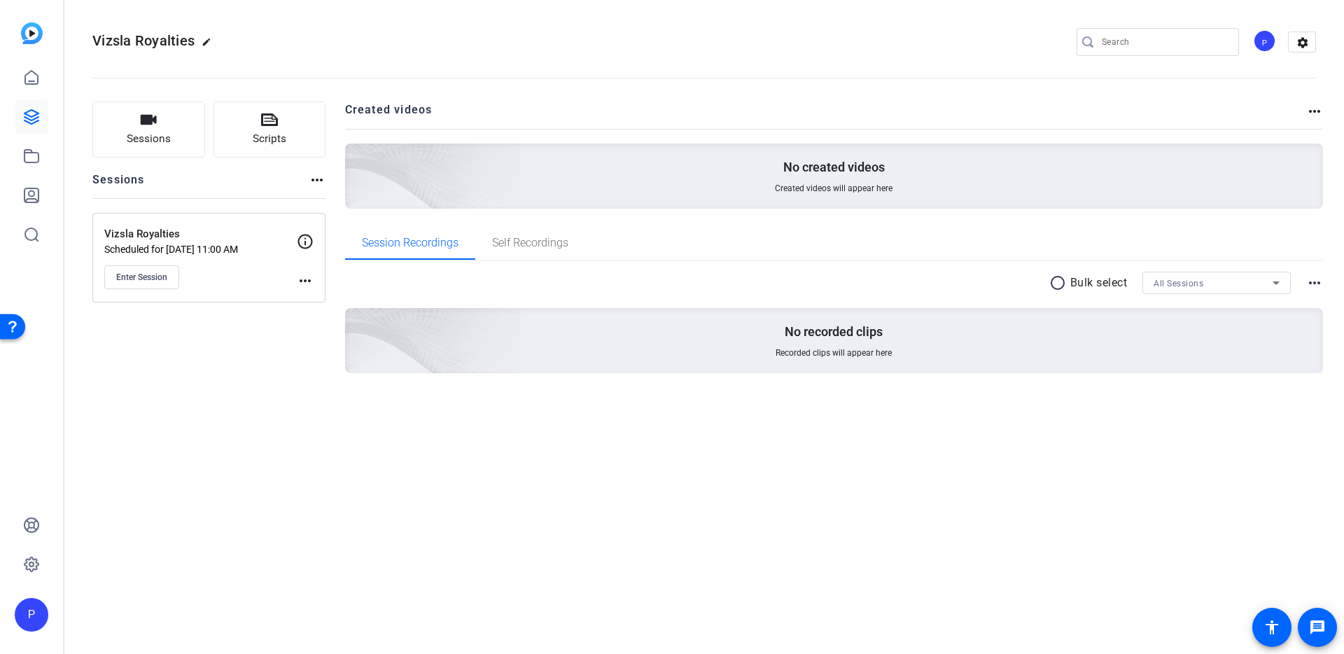
click at [305, 280] on mat-icon "more_horiz" at bounding box center [305, 280] width 17 height 17
click at [327, 297] on span "Edit Session" at bounding box center [340, 300] width 64 height 17
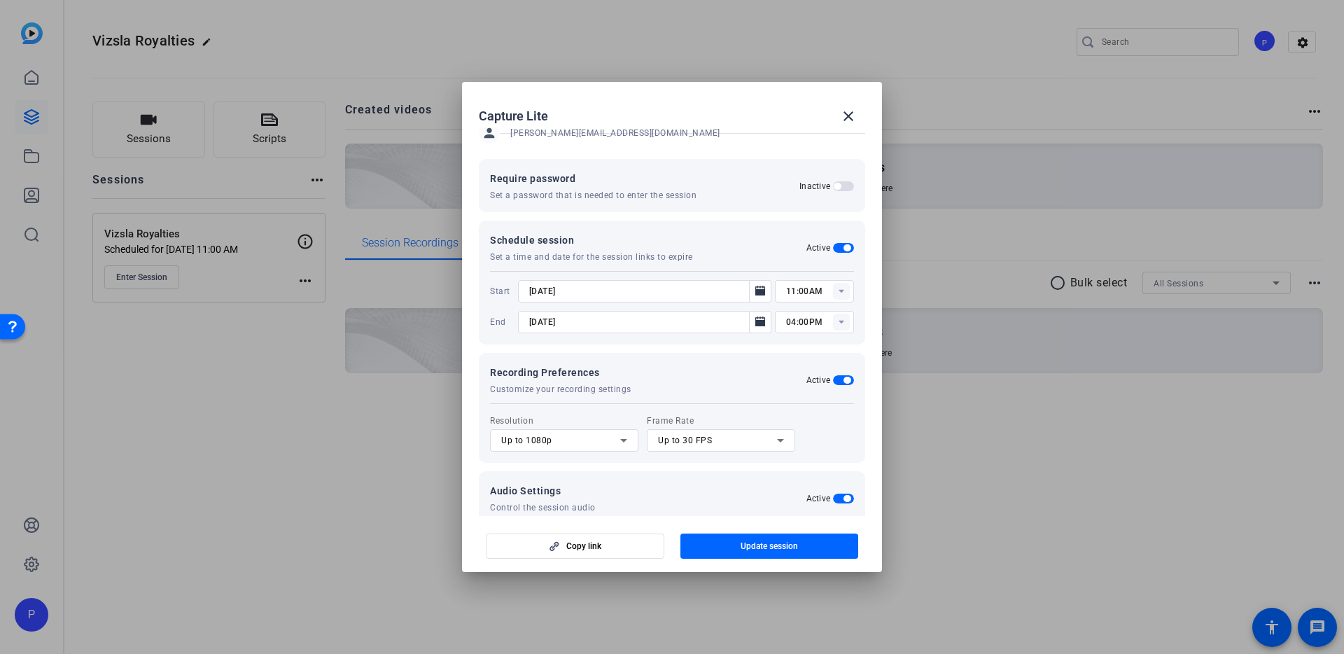
scroll to position [6, 0]
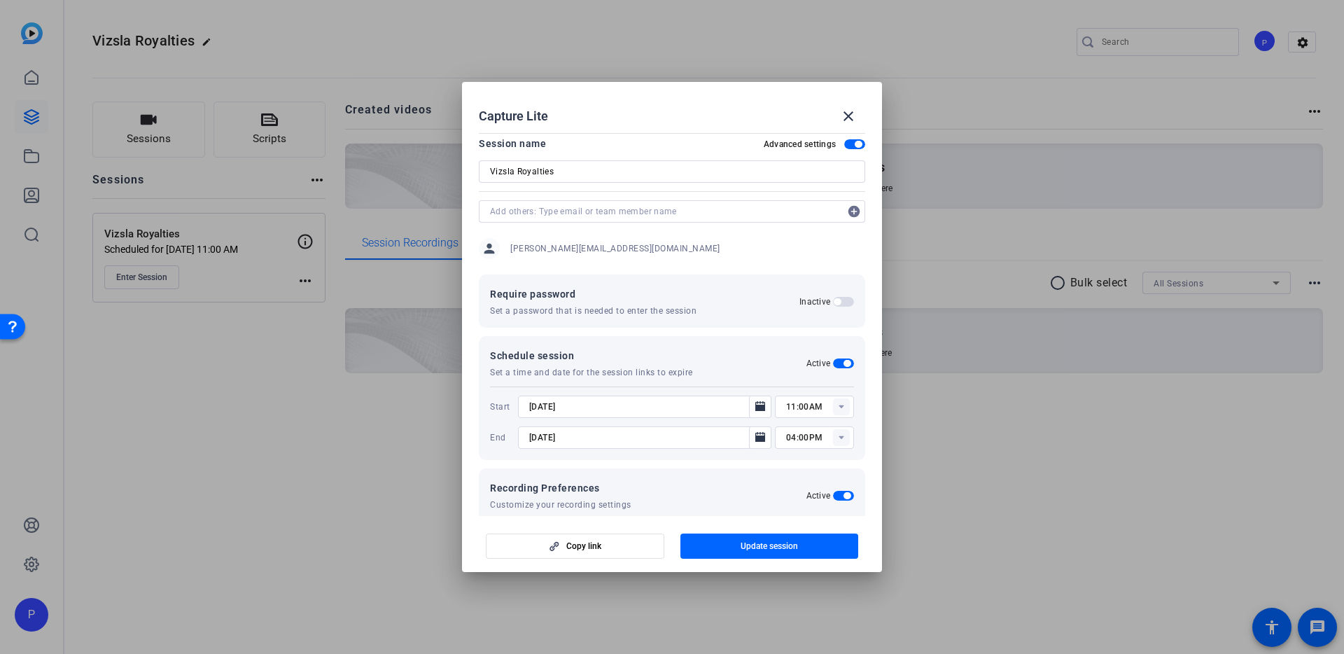
click at [523, 215] on input "text" at bounding box center [665, 211] width 350 height 17
paste input "trina@b-tv.com"
paste input "mpettingell@vizslasilver.ca"
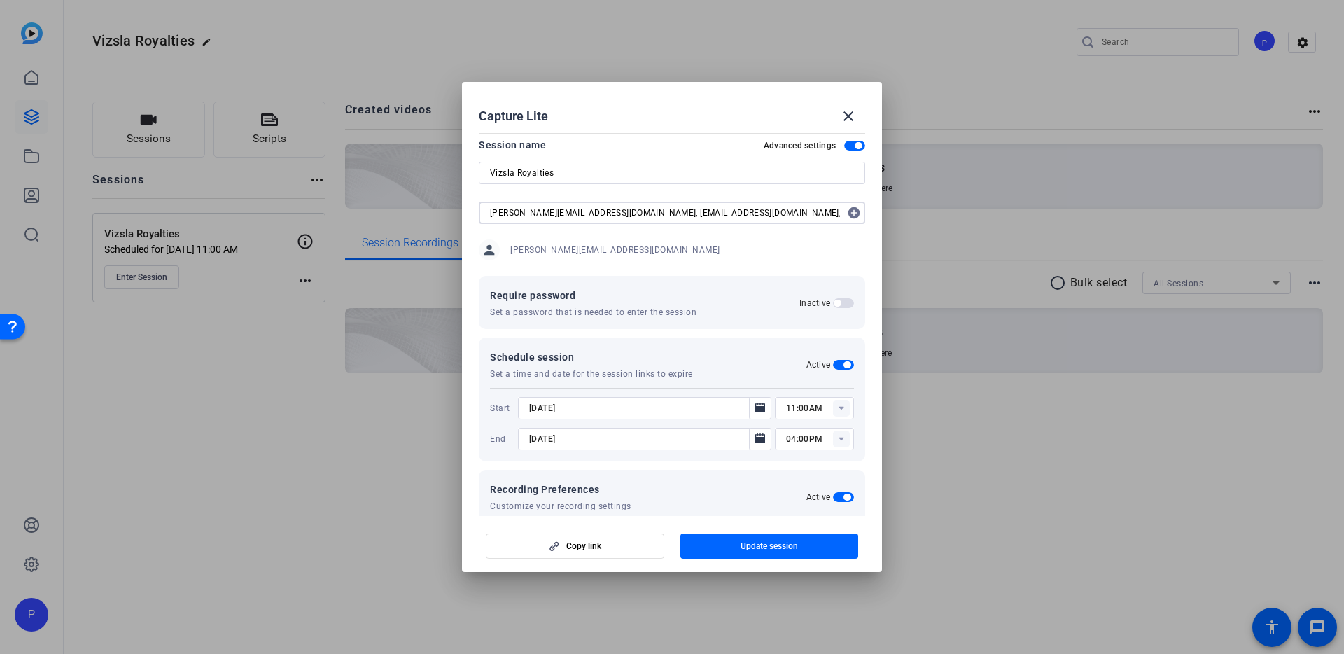
paste input "jon@inventacapital.ca"
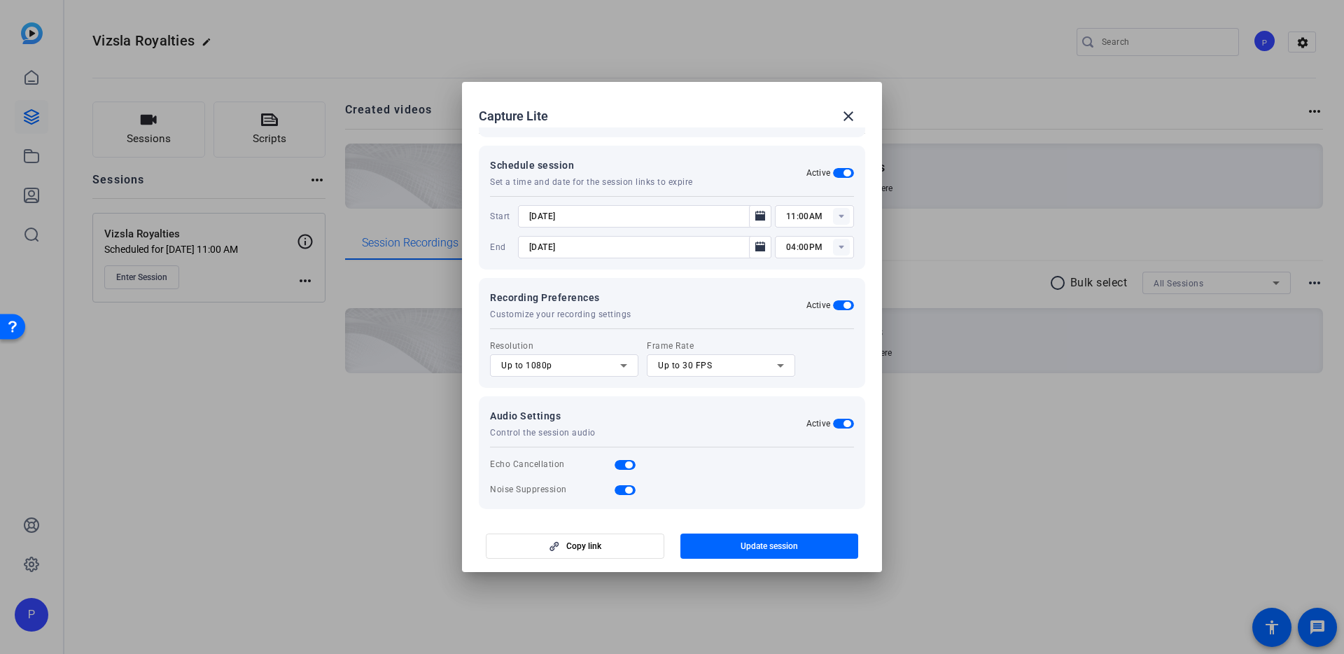
scroll to position [204, 0]
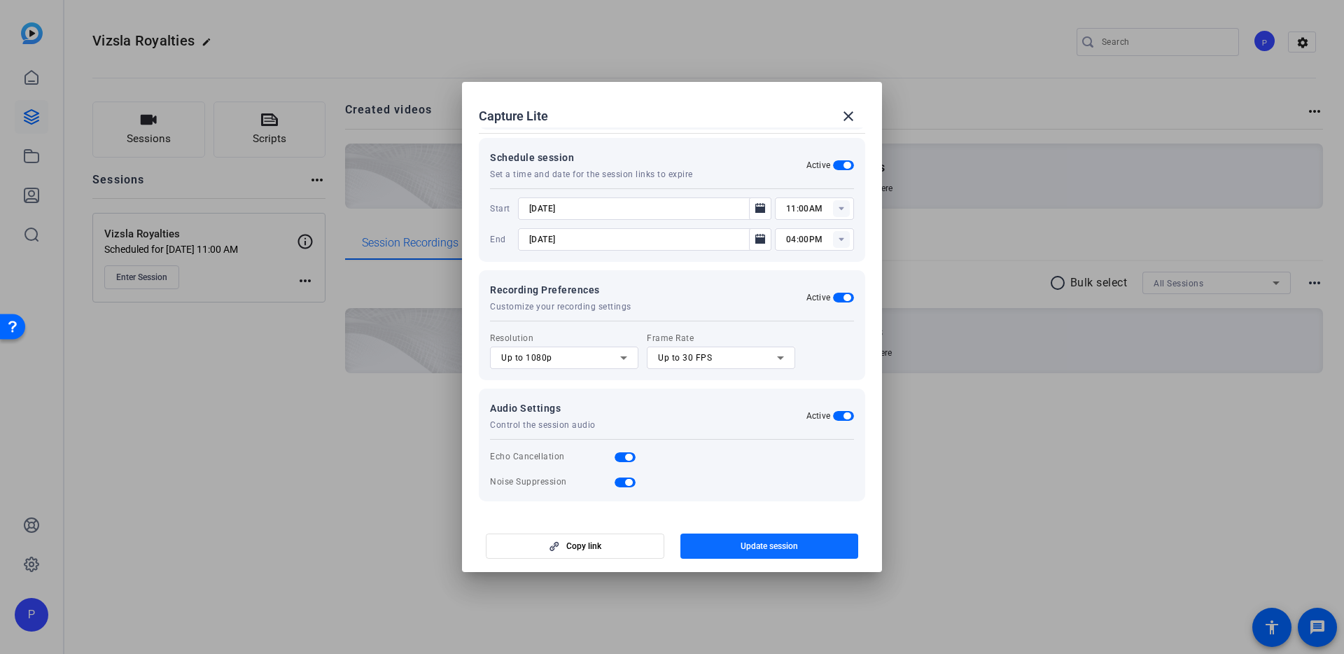
type input "trina@b-tv.com, mpettingell@vizslasilver.ca, jon@inventacapital.ca"
click at [721, 547] on span "button" at bounding box center [769, 546] width 178 height 34
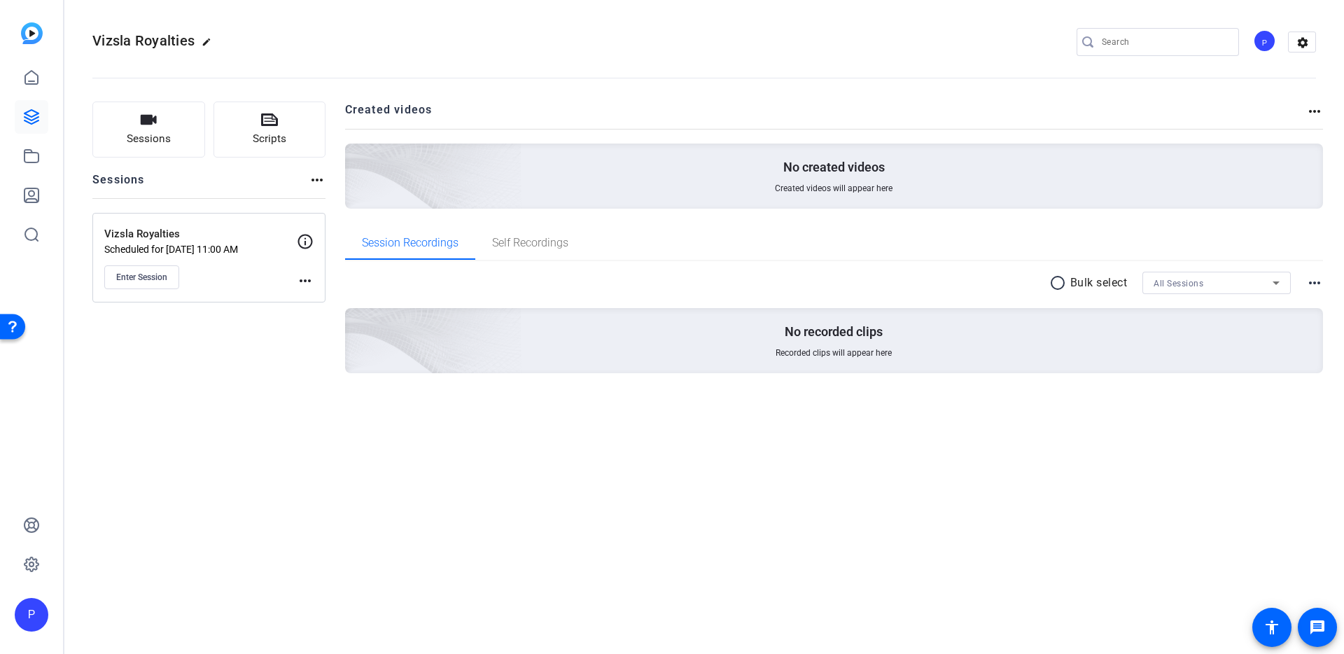
click at [306, 279] on mat-icon "more_horiz" at bounding box center [305, 280] width 17 height 17
click at [304, 244] on div at bounding box center [672, 327] width 1344 height 654
click at [305, 239] on icon at bounding box center [305, 241] width 17 height 17
click at [150, 273] on span "Enter Session" at bounding box center [141, 277] width 51 height 11
click at [303, 280] on mat-icon "more_horiz" at bounding box center [305, 280] width 17 height 17
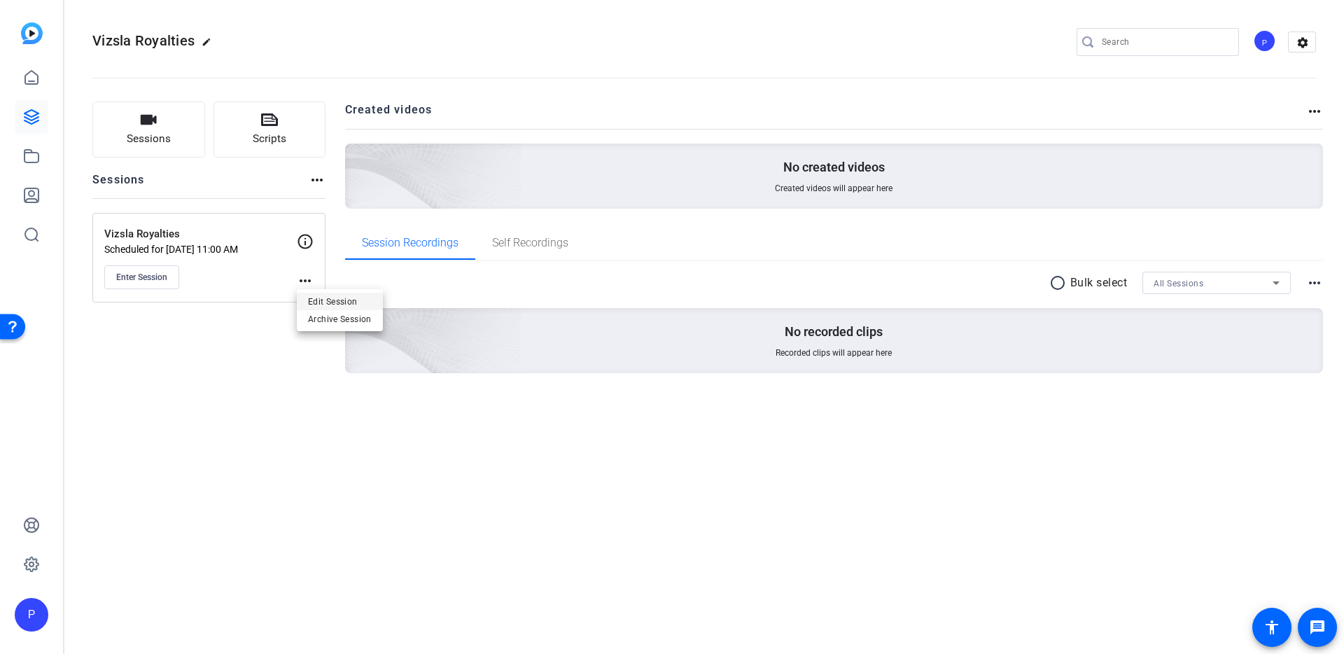
click at [316, 297] on span "Edit Session" at bounding box center [340, 300] width 64 height 17
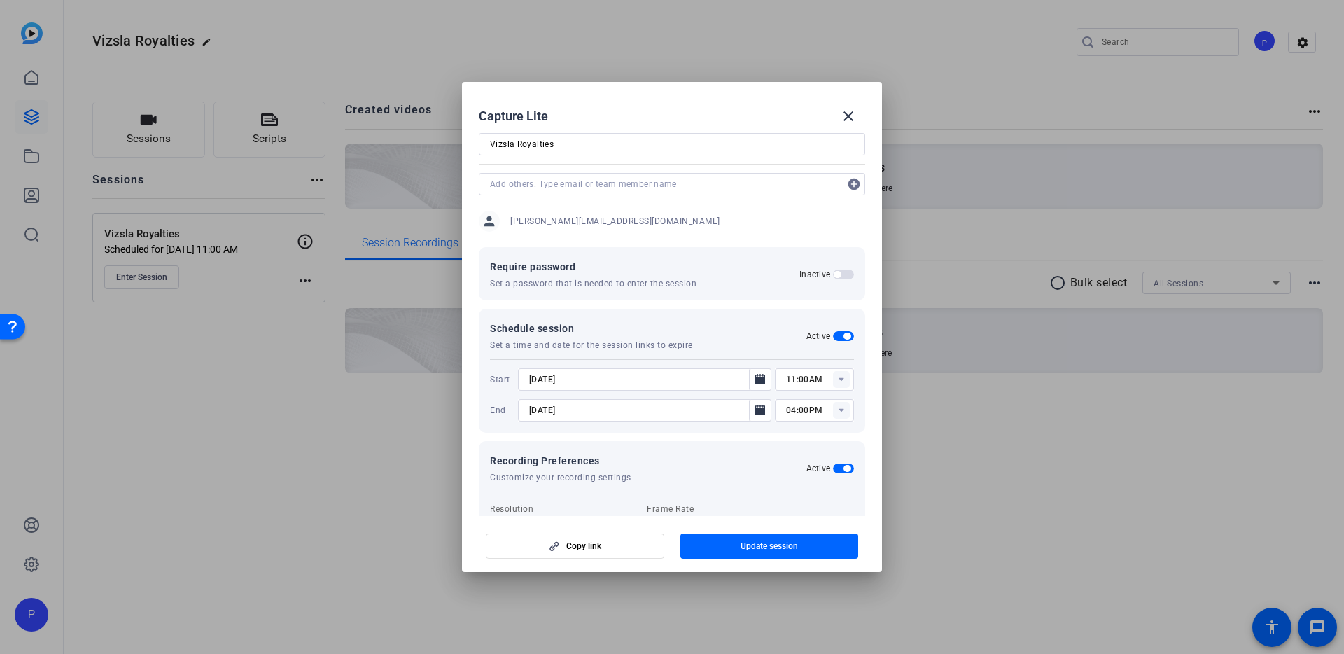
scroll to position [0, 0]
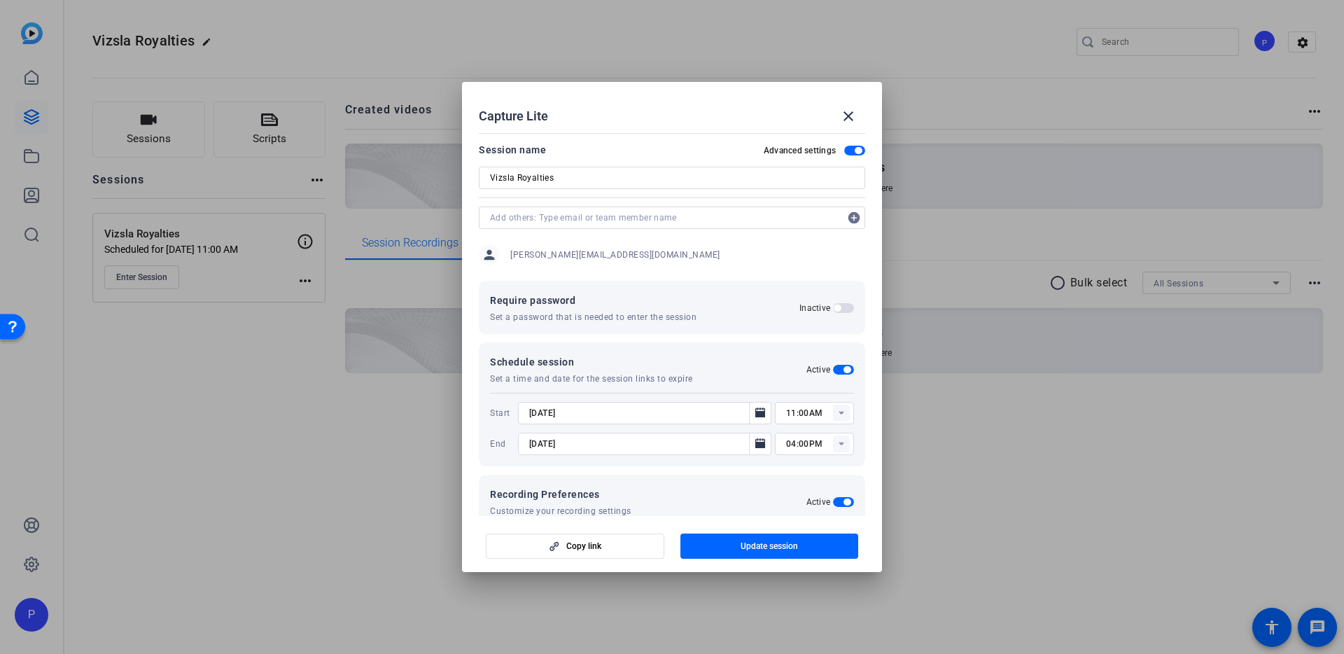
click at [852, 216] on mat-icon "add_circle" at bounding box center [854, 217] width 22 height 22
type input "trina@b-tv.com"
click at [856, 217] on mat-icon "add_circle" at bounding box center [854, 217] width 22 height 22
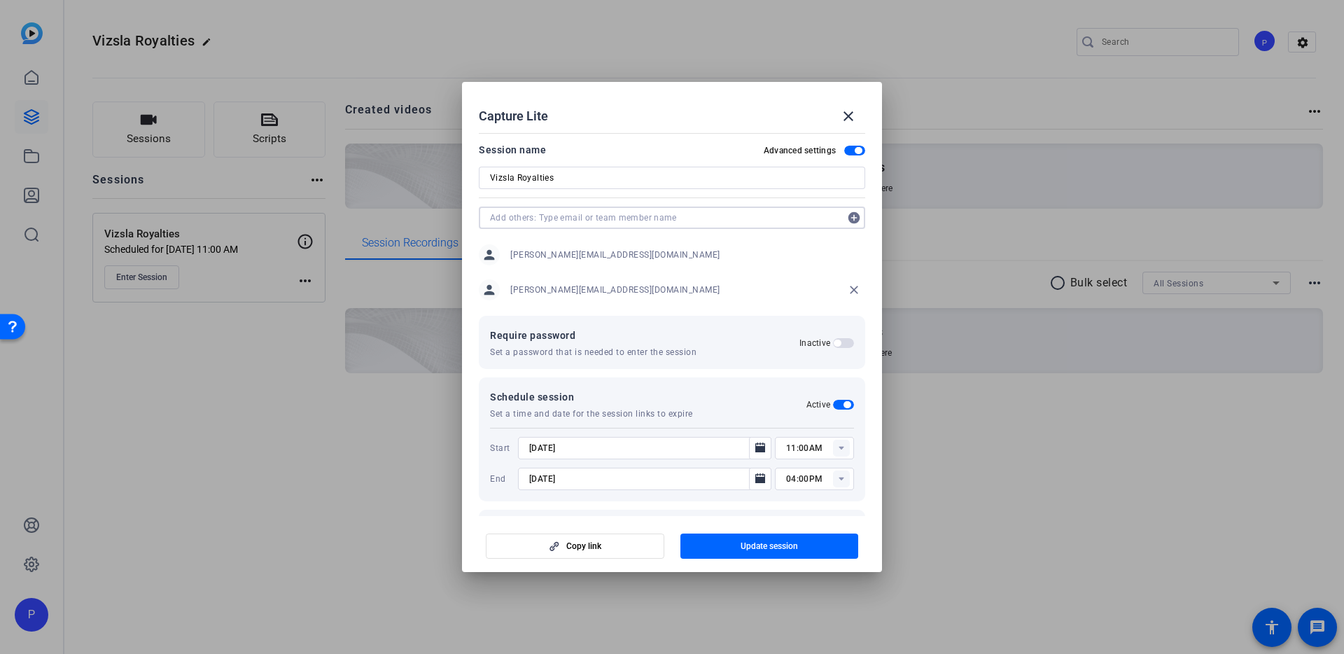
paste input "jon@inventacapital.ca"
type input "jon@inventacapital.ca"
click at [851, 218] on mat-icon "add_circle" at bounding box center [854, 217] width 22 height 22
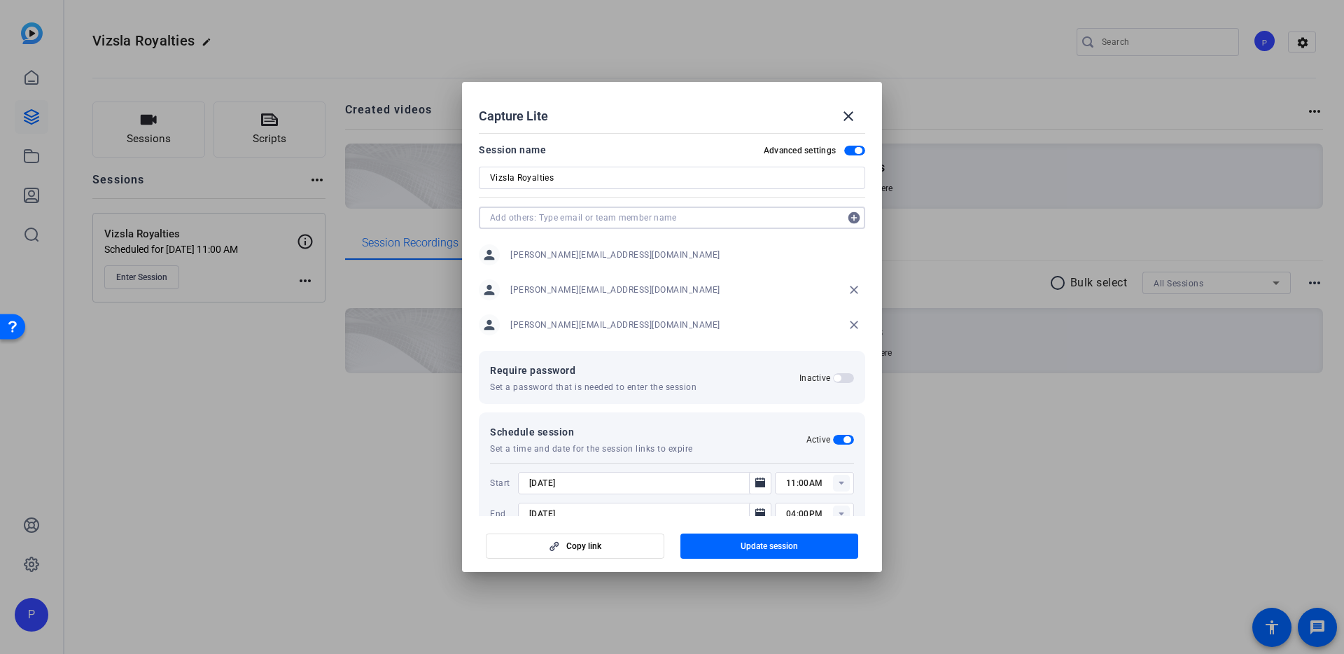
paste input "mpettingell@vizslasilver.ca"
type input "mpettingell@vizslasilver.ca"
click at [853, 218] on mat-icon "add_circle" at bounding box center [854, 217] width 22 height 22
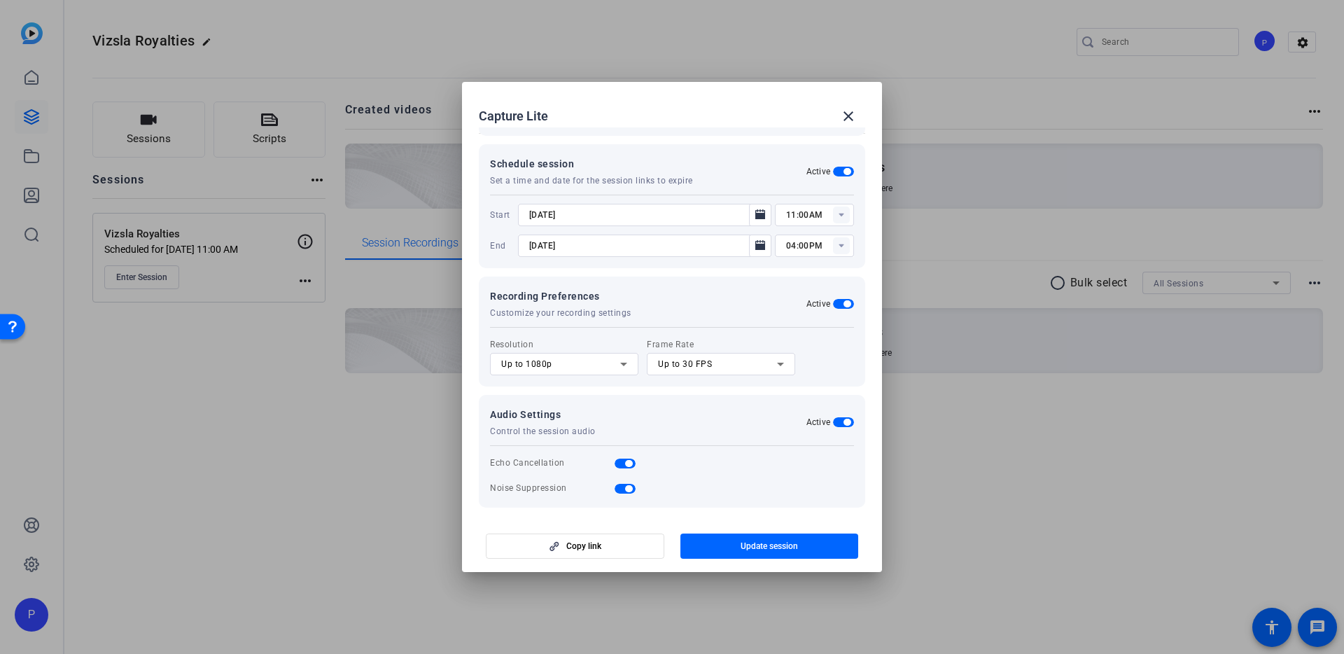
scroll to position [292, 0]
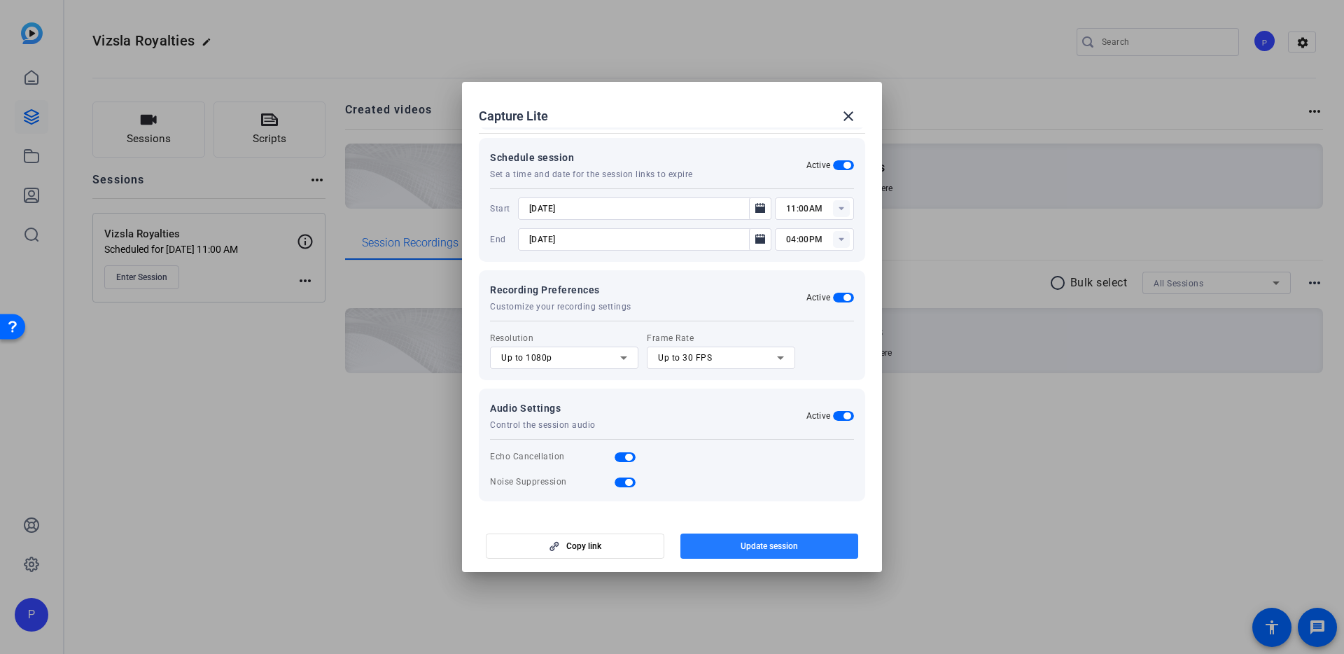
click at [777, 544] on span "Update session" at bounding box center [768, 545] width 57 height 11
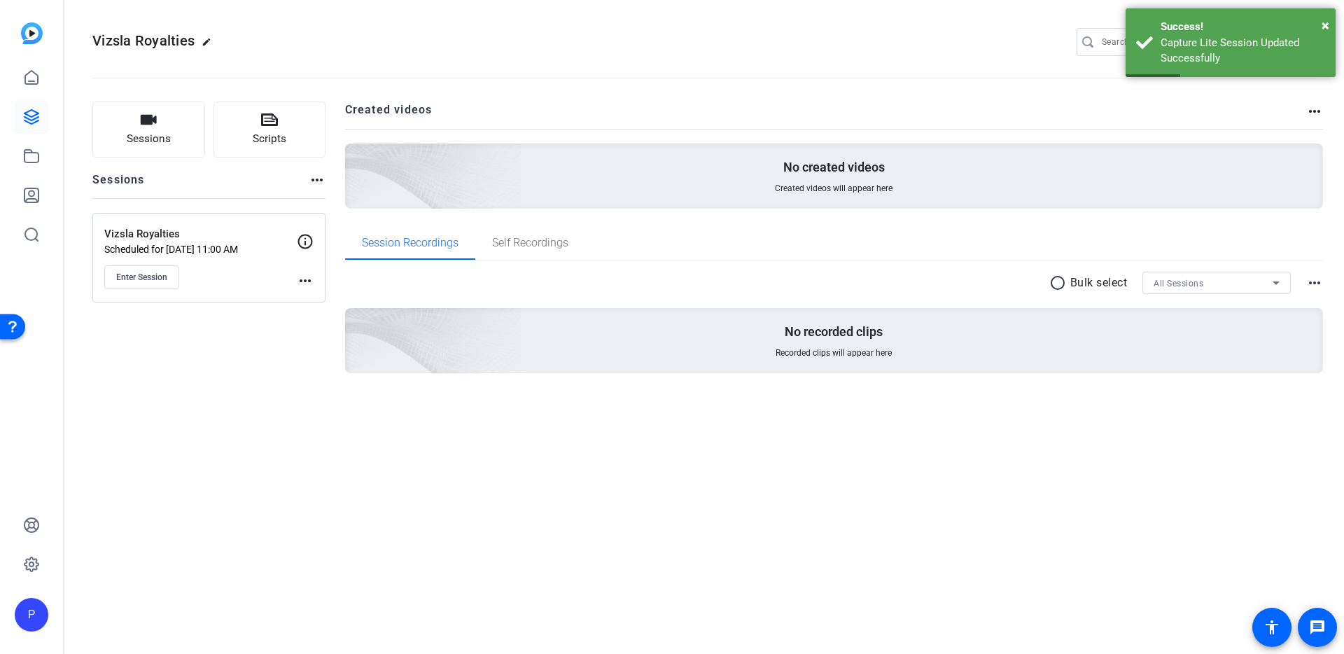
click at [302, 276] on mat-icon "more_horiz" at bounding box center [305, 280] width 17 height 17
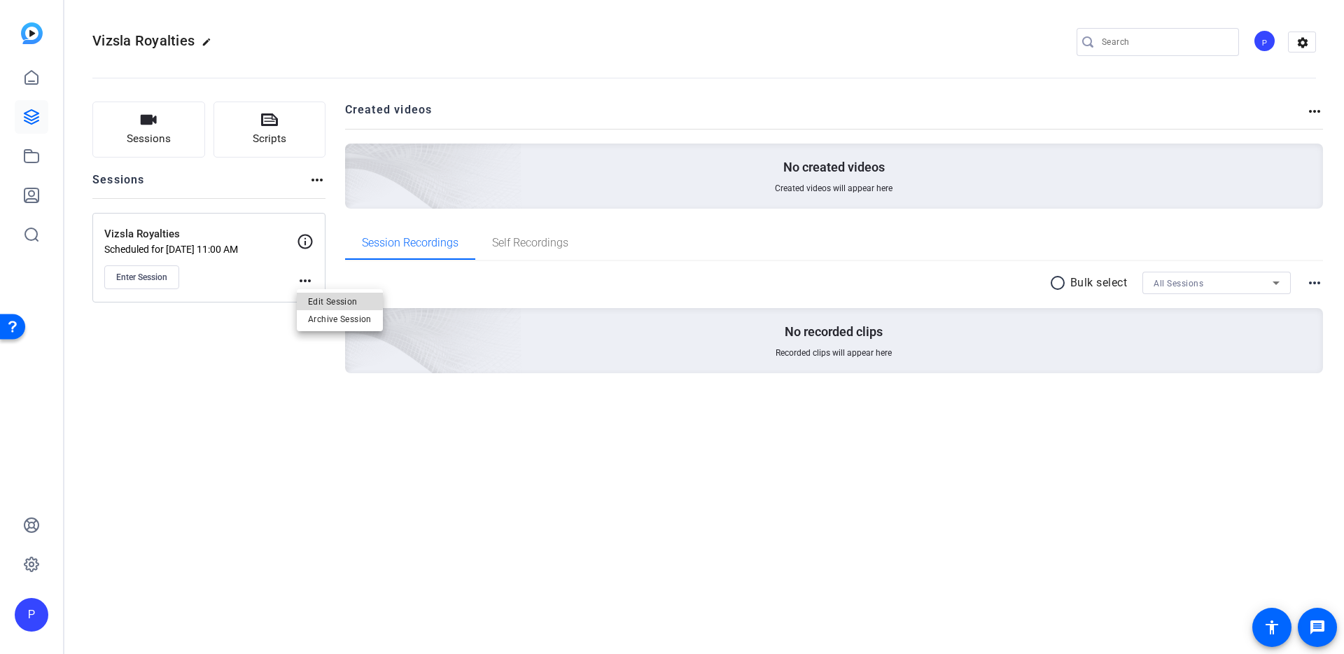
click at [311, 297] on span "Edit Session" at bounding box center [340, 300] width 64 height 17
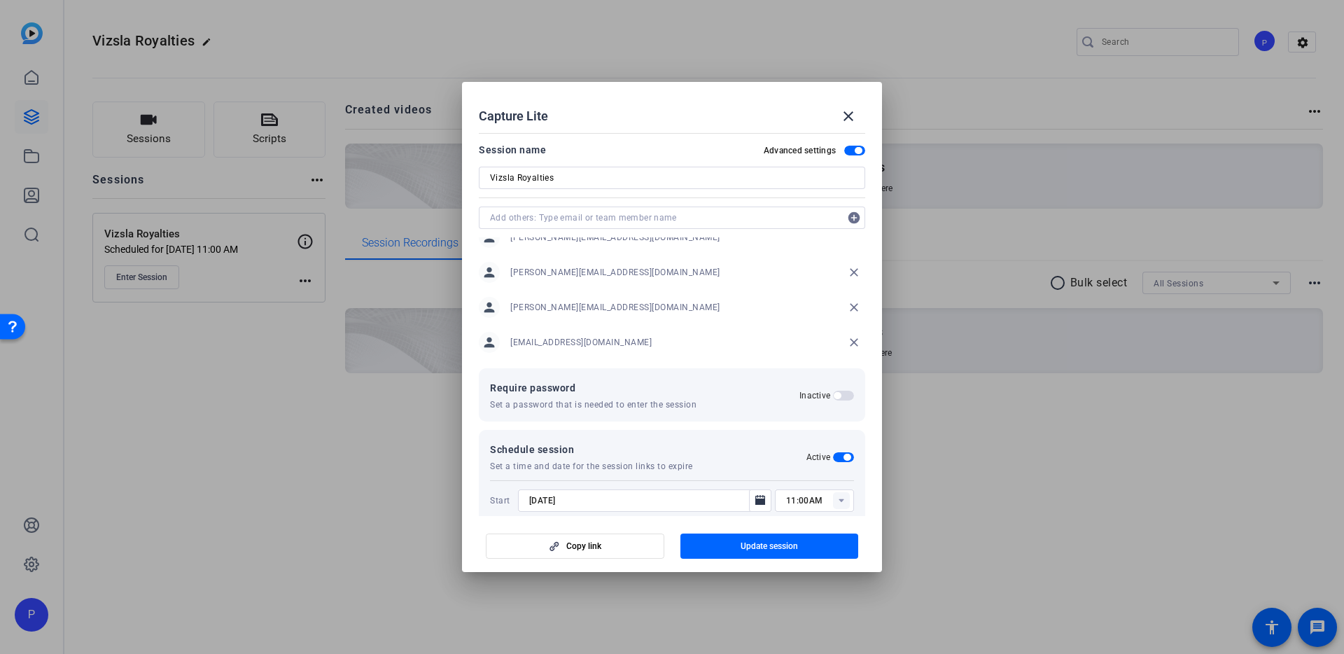
scroll to position [283, 0]
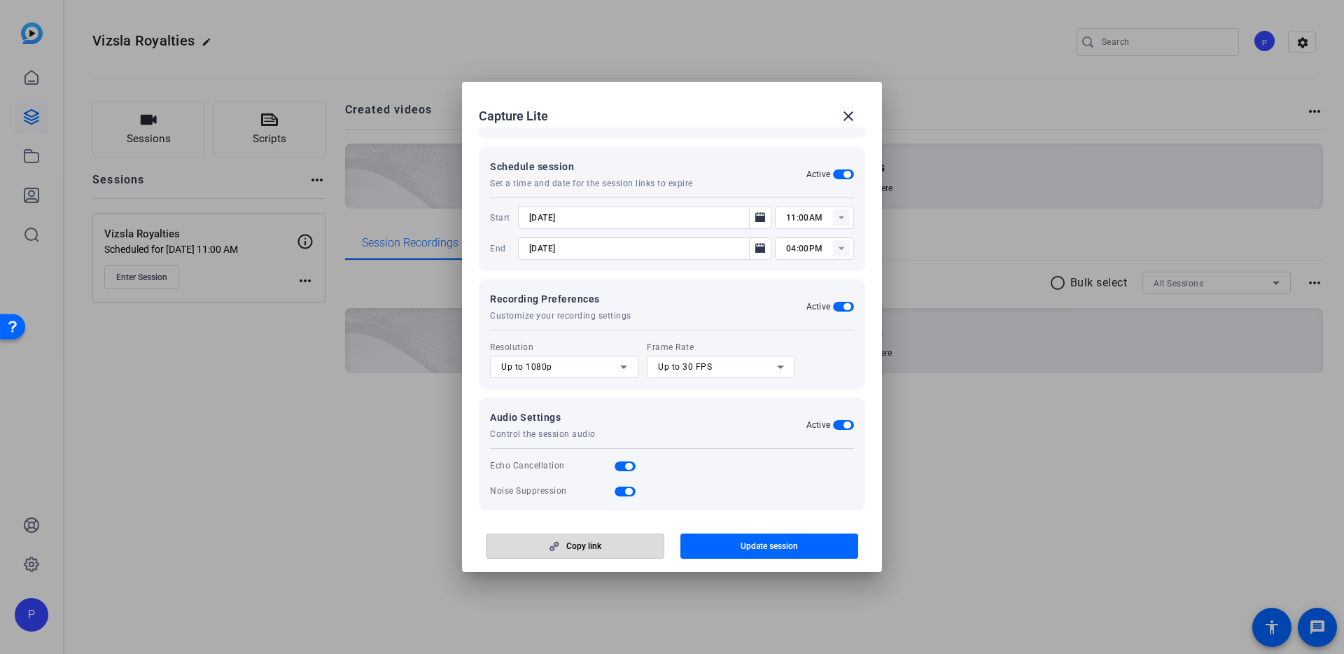
click at [577, 544] on span "Copy link" at bounding box center [583, 545] width 35 height 11
drag, startPoint x: 847, startPoint y: 116, endPoint x: 683, endPoint y: 17, distance: 191.8
click at [847, 116] on mat-icon "close" at bounding box center [848, 116] width 17 height 17
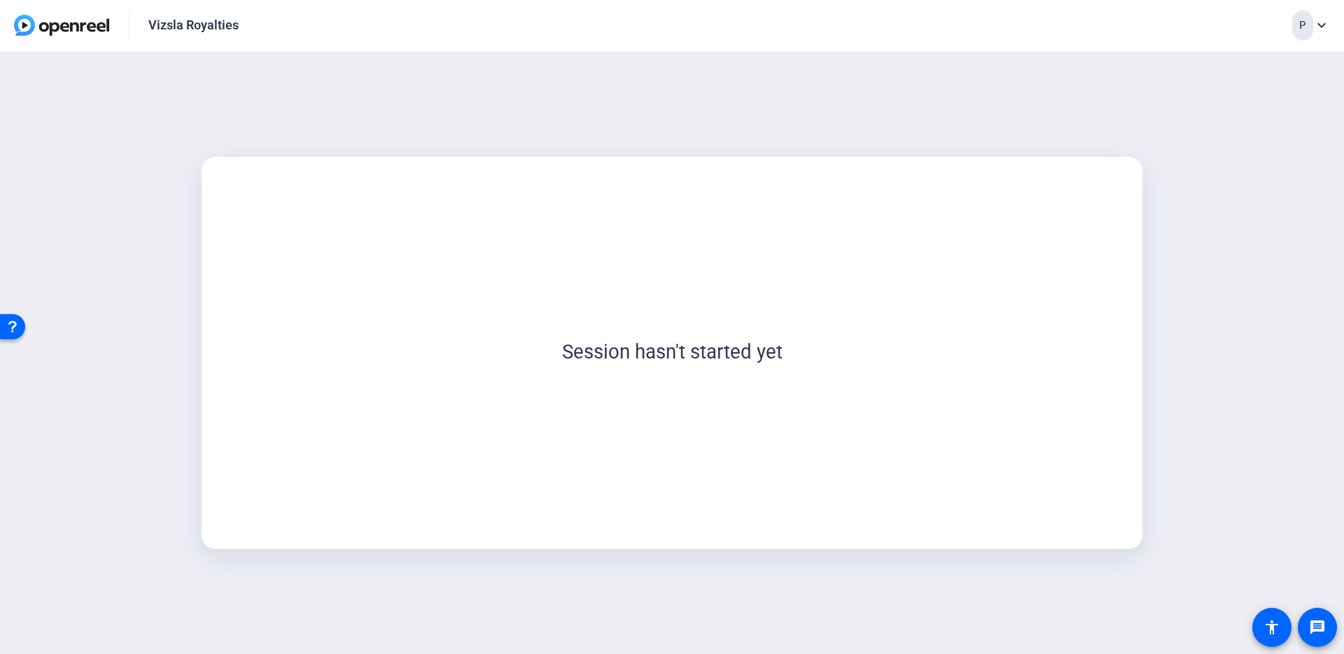
click at [22, 29] on img at bounding box center [61, 25] width 95 height 21
click at [190, 25] on div "Vizsla Royalties" at bounding box center [193, 25] width 90 height 17
click at [198, 29] on div "Vizsla Royalties" at bounding box center [193, 25] width 90 height 17
